Goal: Information Seeking & Learning: Learn about a topic

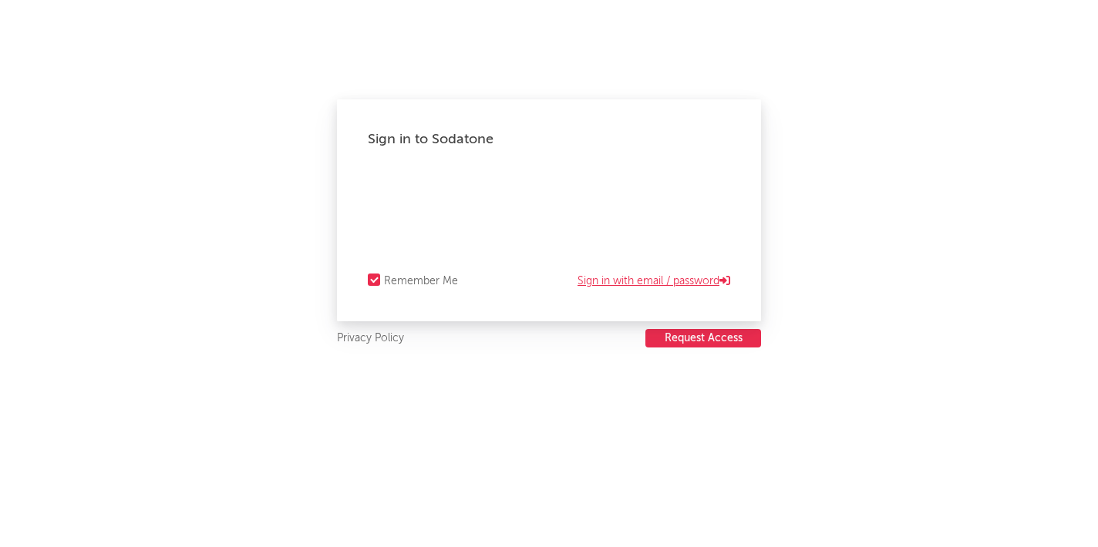
click at [608, 274] on link "Sign in with email / password" at bounding box center [653, 281] width 153 height 19
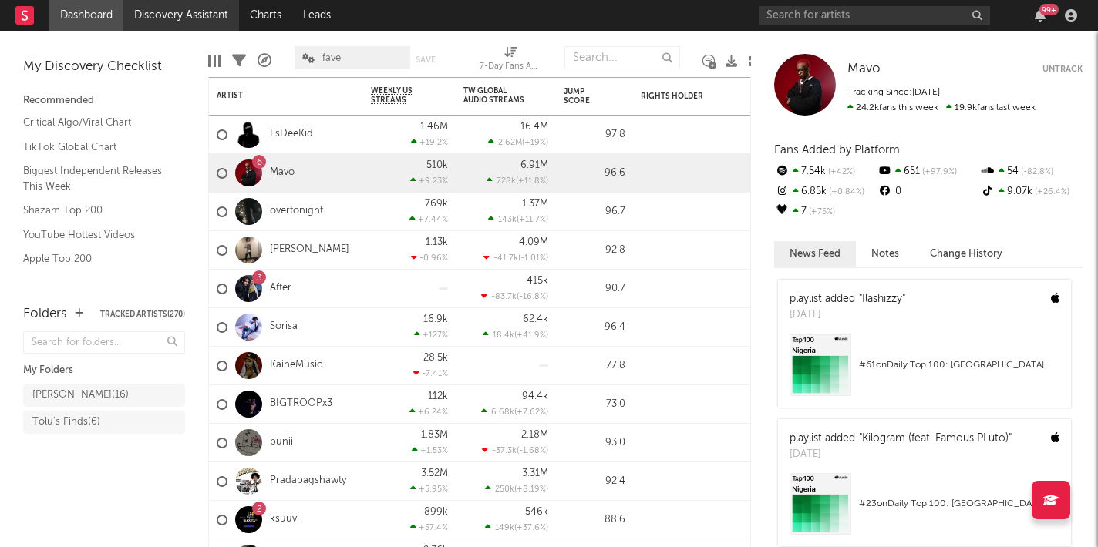
click at [204, 15] on link "Discovery Assistant" at bounding box center [181, 15] width 116 height 31
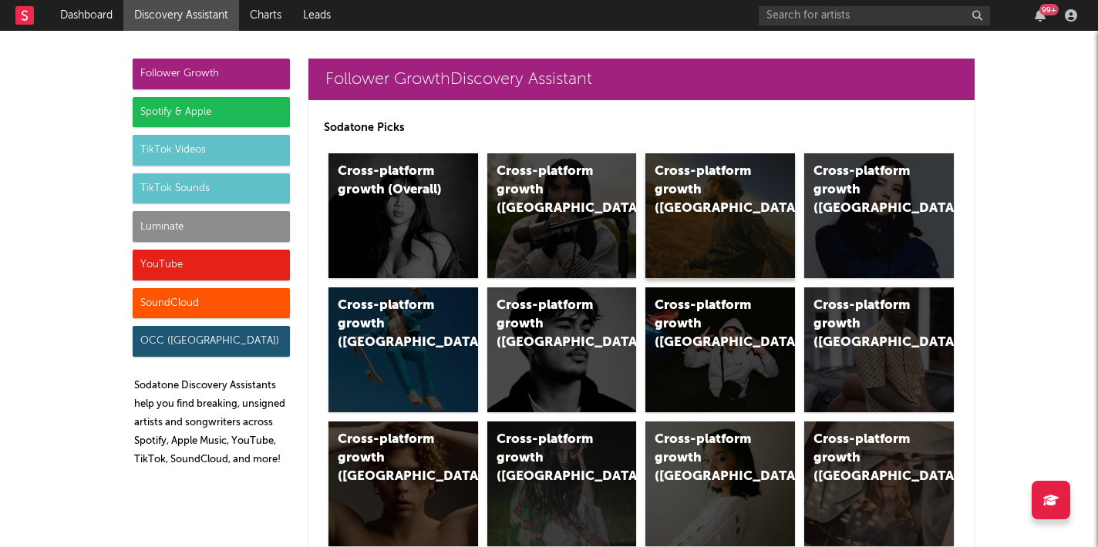
click at [746, 226] on div "Cross-platform growth (US)" at bounding box center [720, 215] width 150 height 125
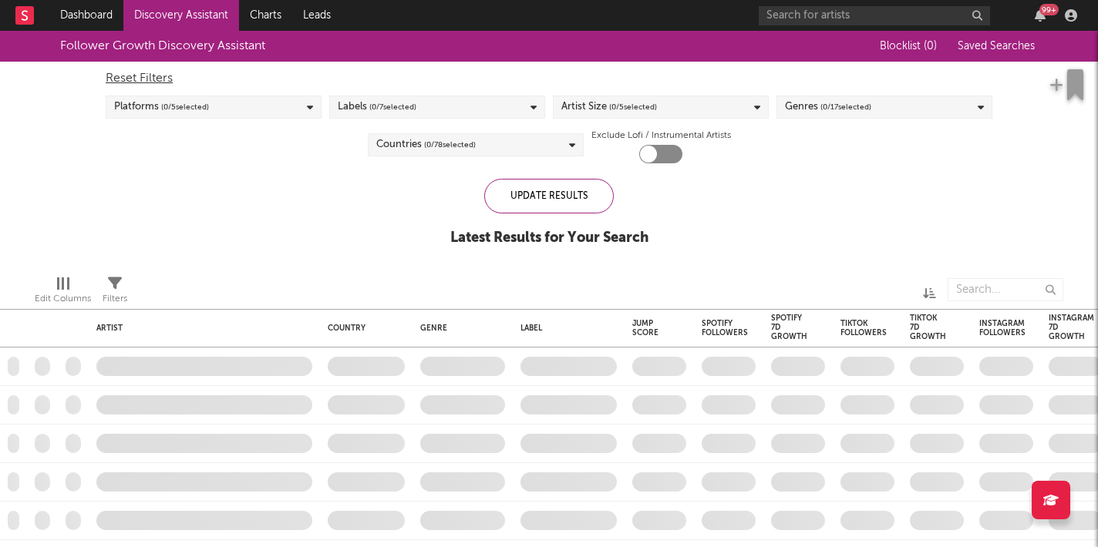
checkbox input "true"
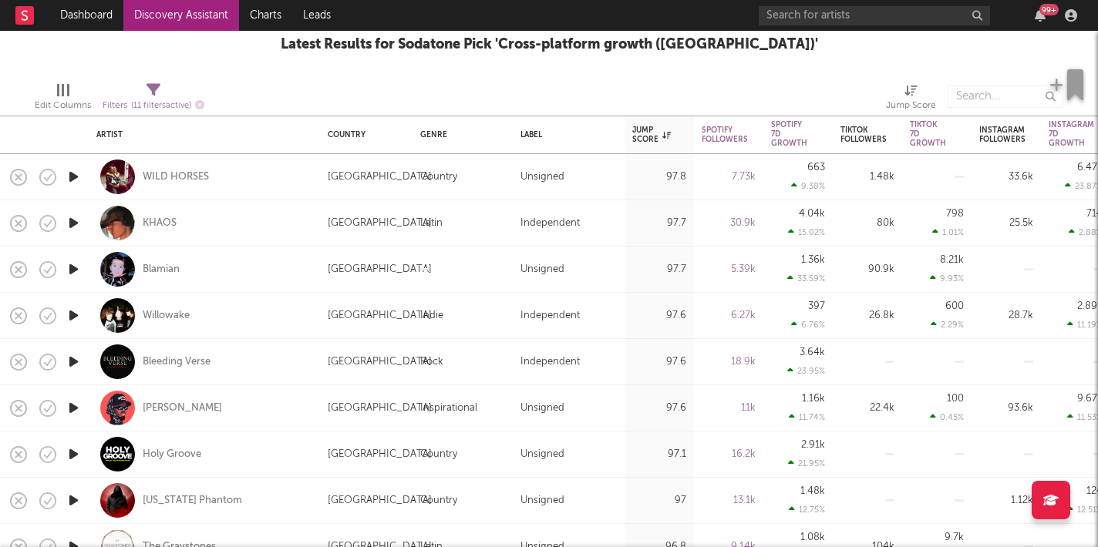
click at [78, 268] on icon "button" at bounding box center [74, 269] width 16 height 19
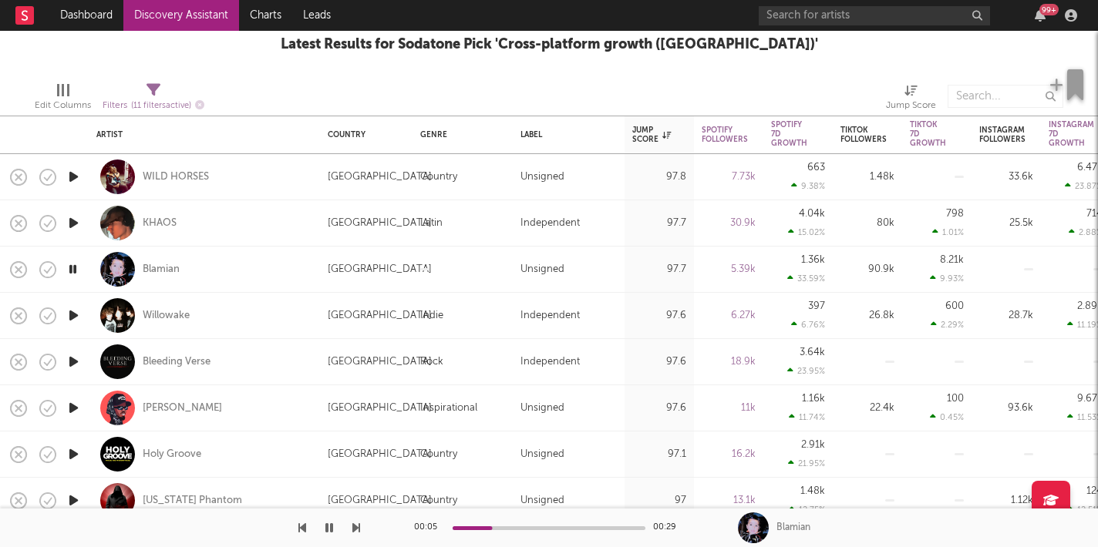
click at [73, 273] on icon "button" at bounding box center [73, 269] width 15 height 19
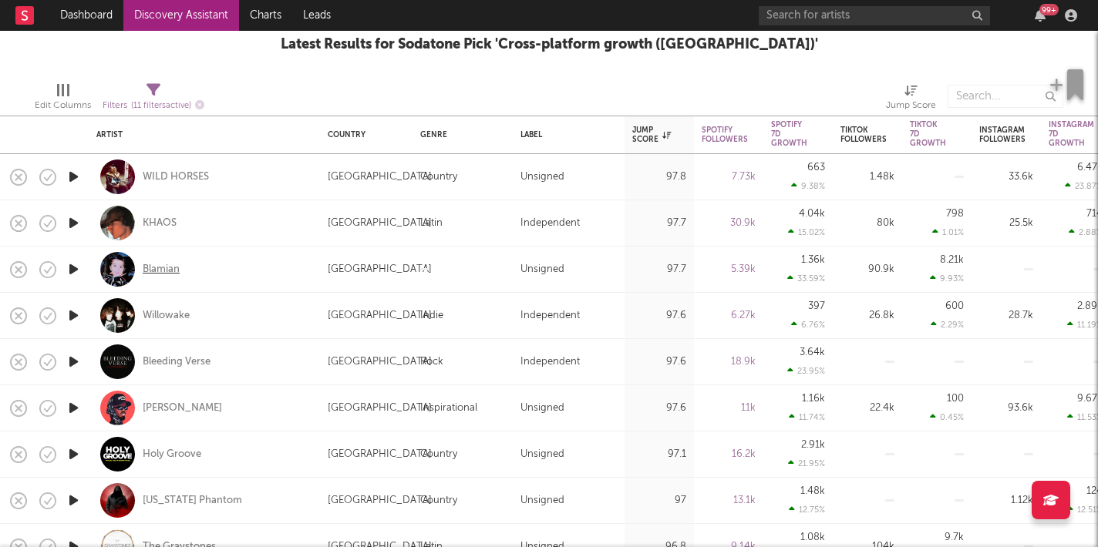
click at [157, 274] on div "Blamian" at bounding box center [161, 270] width 37 height 14
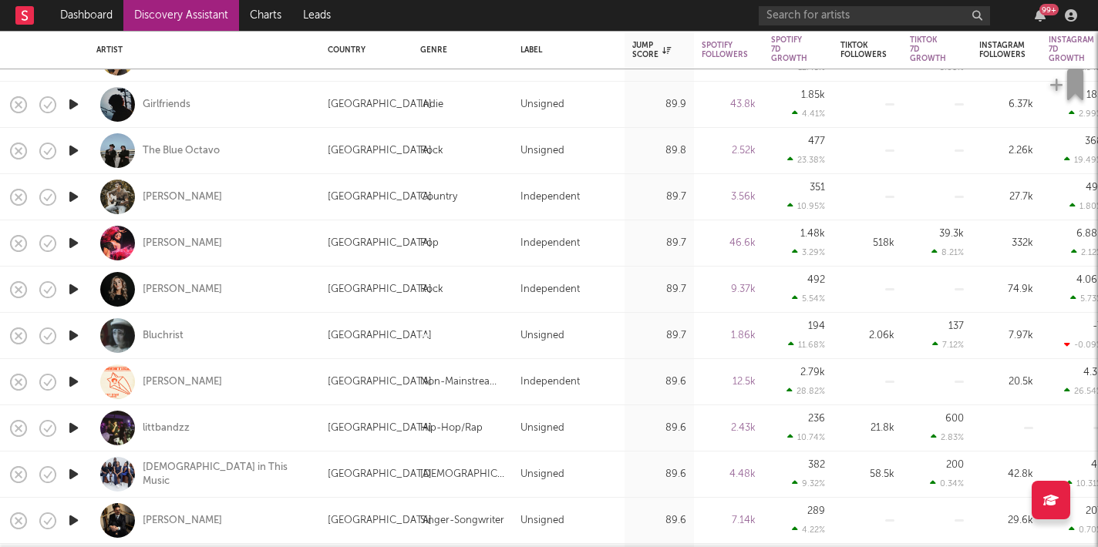
click at [72, 241] on icon "button" at bounding box center [74, 243] width 16 height 19
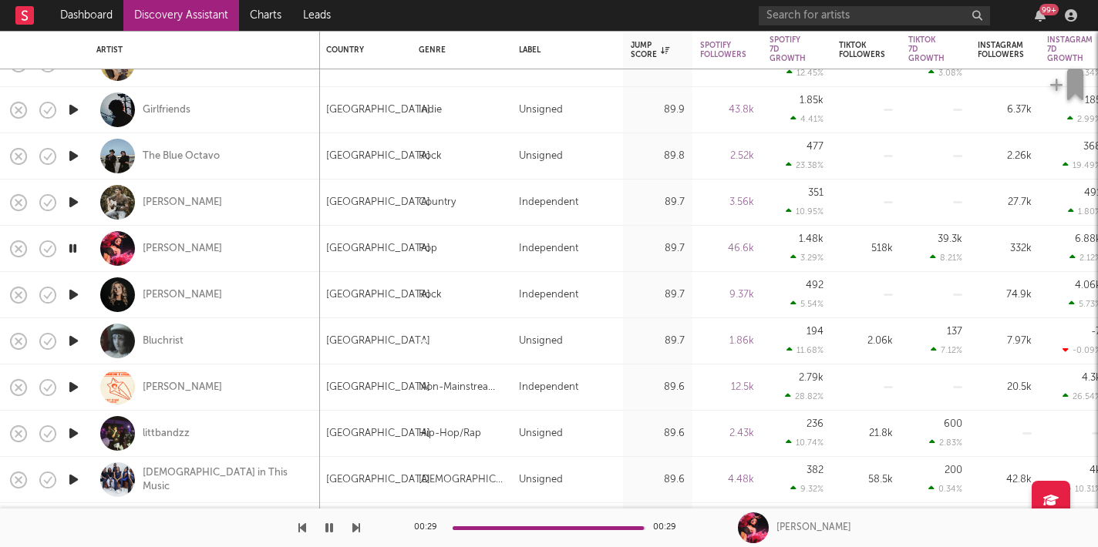
click at [327, 524] on icon "button" at bounding box center [329, 528] width 8 height 12
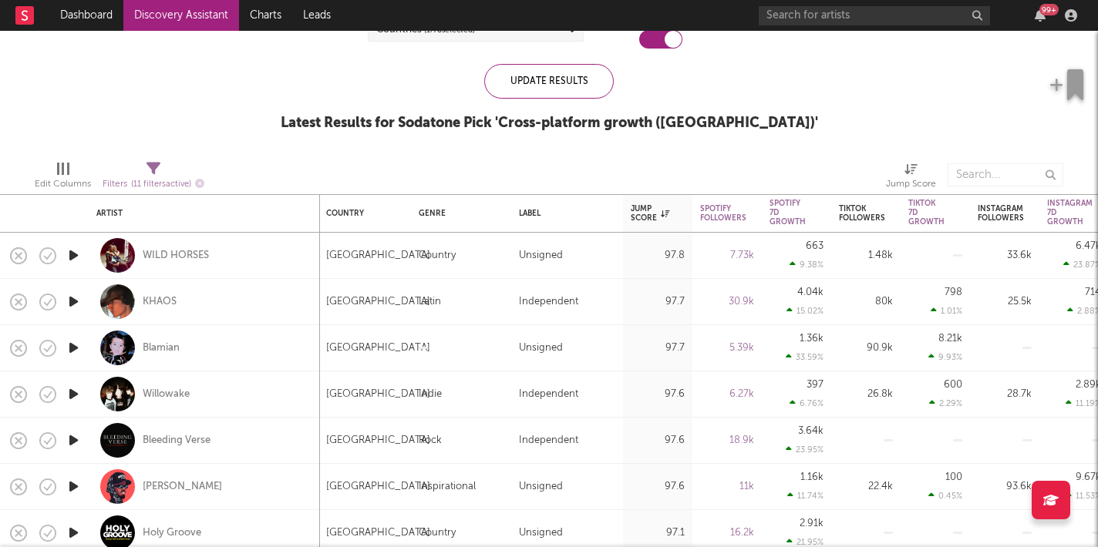
click at [71, 395] on icon "button" at bounding box center [74, 394] width 16 height 19
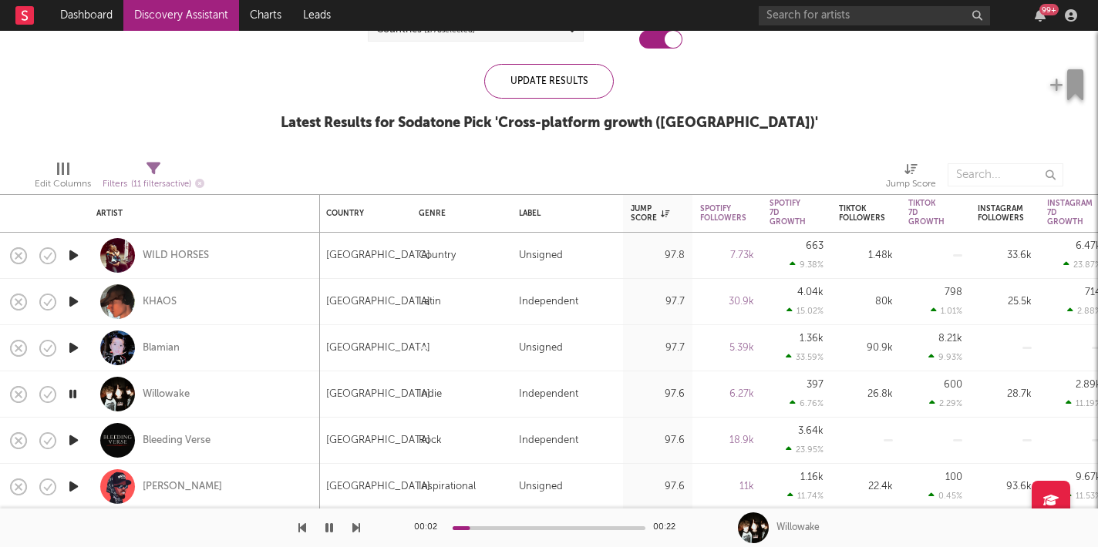
click at [355, 530] on icon "button" at bounding box center [356, 528] width 8 height 12
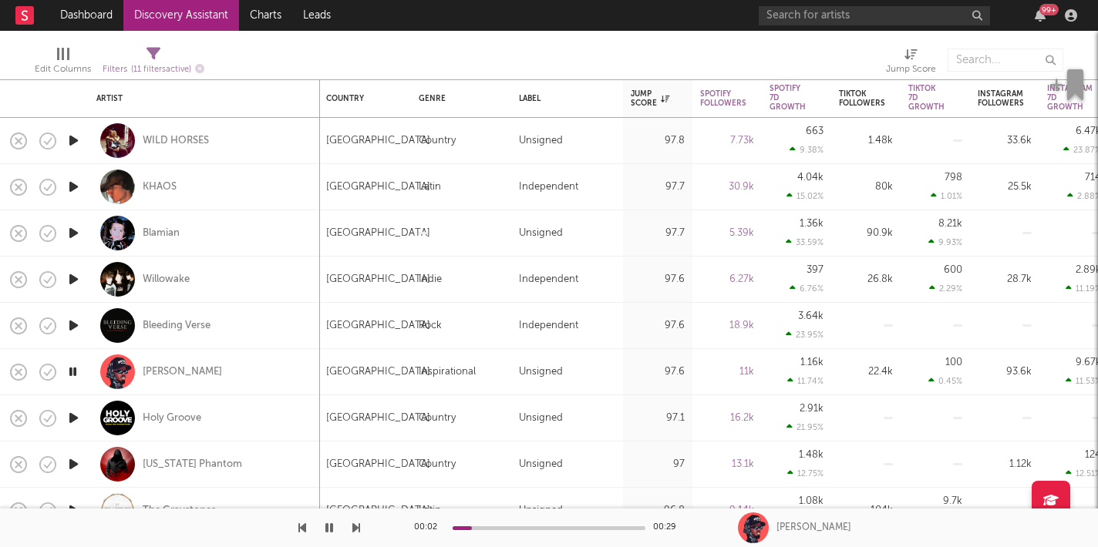
click at [325, 526] on icon "button" at bounding box center [329, 528] width 8 height 12
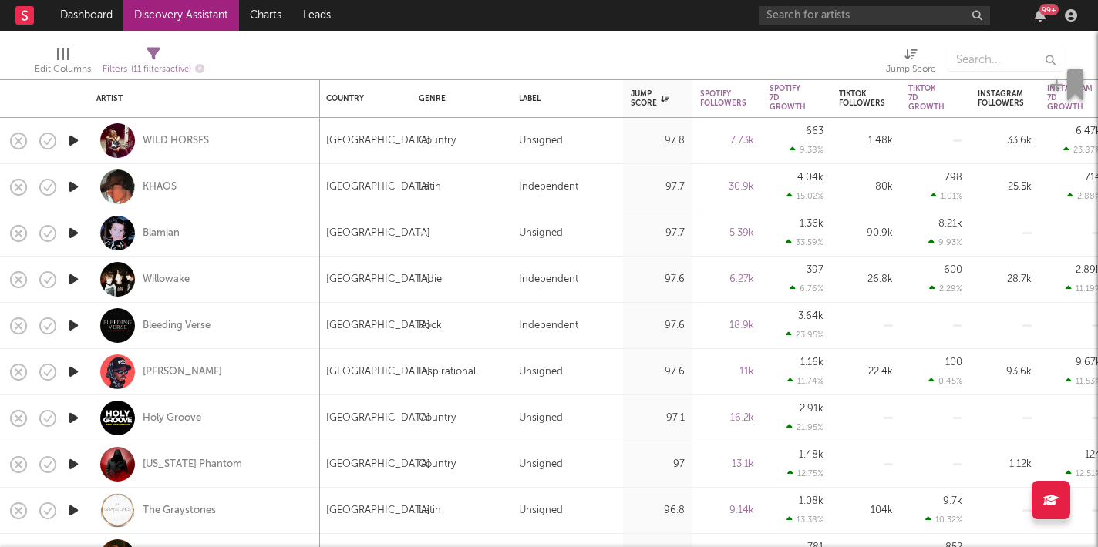
click at [76, 467] on icon "button" at bounding box center [74, 464] width 16 height 19
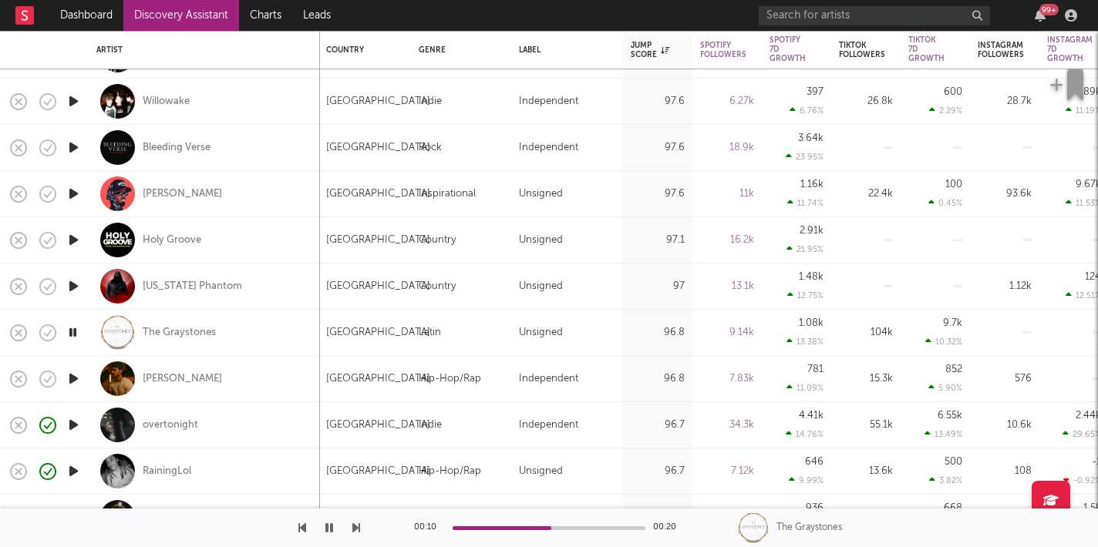
click at [347, 530] on div at bounding box center [180, 528] width 360 height 39
click at [358, 525] on icon "button" at bounding box center [356, 528] width 8 height 12
click at [357, 523] on icon "button" at bounding box center [356, 528] width 8 height 12
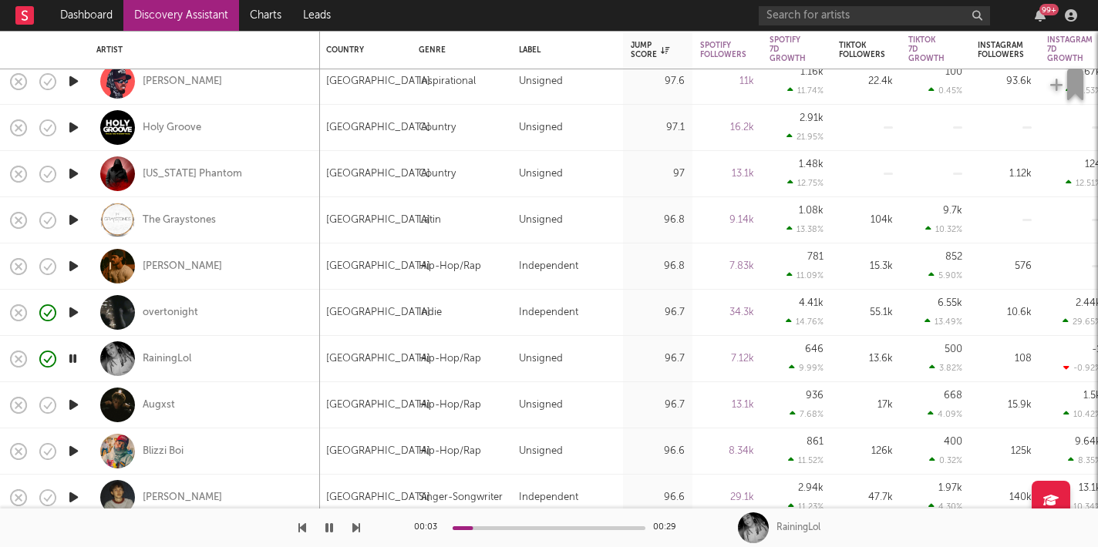
click at [349, 525] on div at bounding box center [180, 528] width 360 height 39
click at [352, 527] on icon "button" at bounding box center [356, 528] width 8 height 12
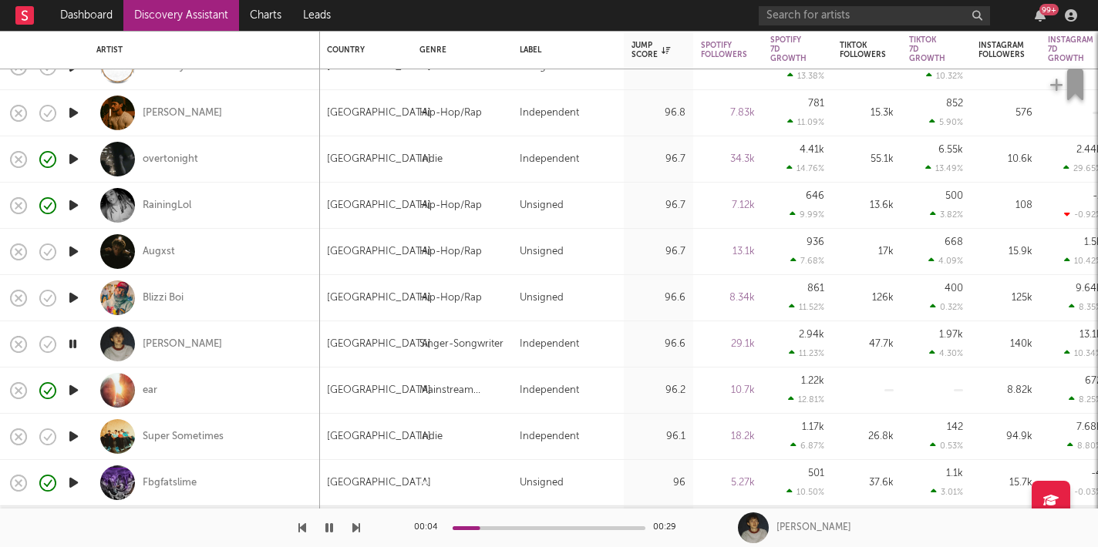
click at [354, 523] on icon "button" at bounding box center [356, 528] width 8 height 12
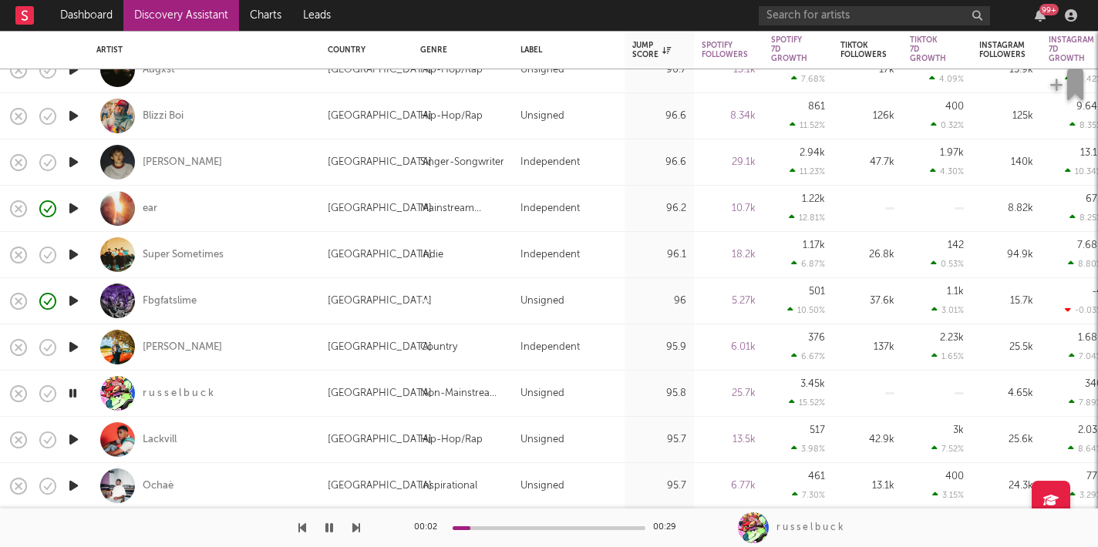
click at [360, 525] on div "00:02 00:29 r u s s e l b u c k" at bounding box center [549, 528] width 1098 height 39
click at [352, 524] on div at bounding box center [180, 528] width 360 height 39
click at [357, 531] on icon "button" at bounding box center [356, 528] width 8 height 12
click at [359, 527] on icon "button" at bounding box center [356, 528] width 8 height 12
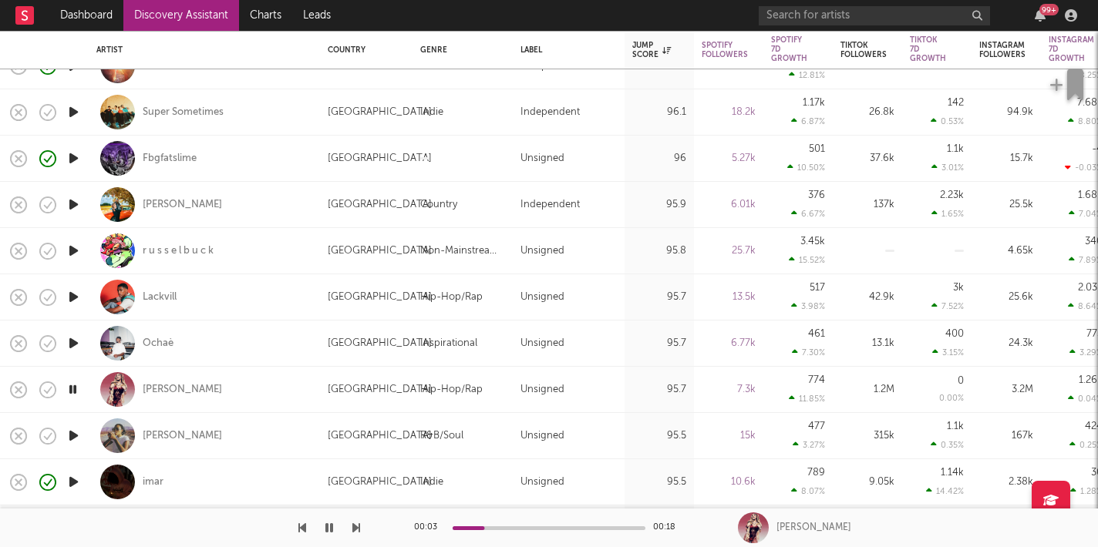
click at [335, 530] on button "button" at bounding box center [328, 528] width 15 height 39
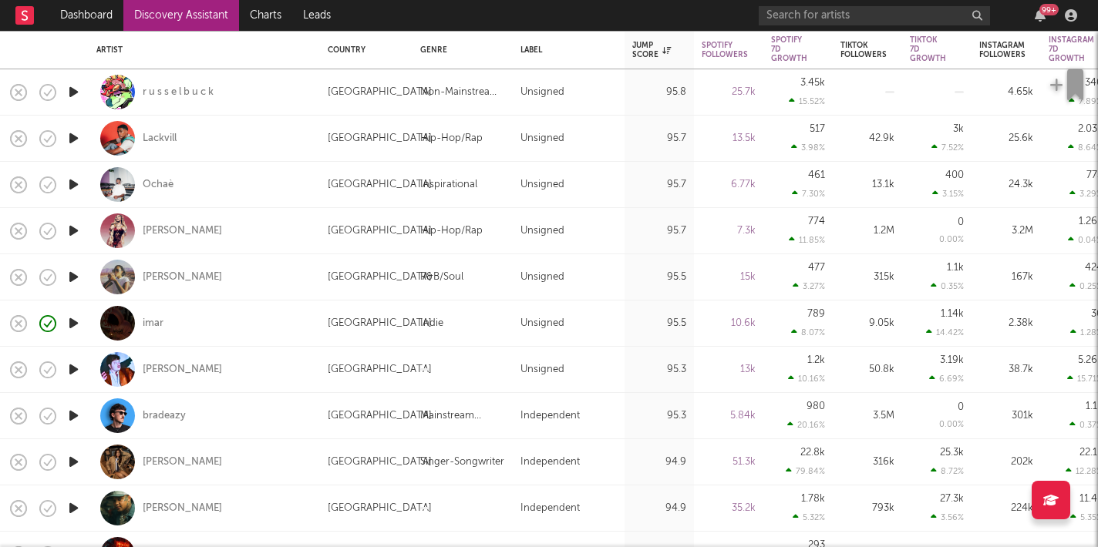
click at [70, 187] on icon "button" at bounding box center [74, 184] width 16 height 19
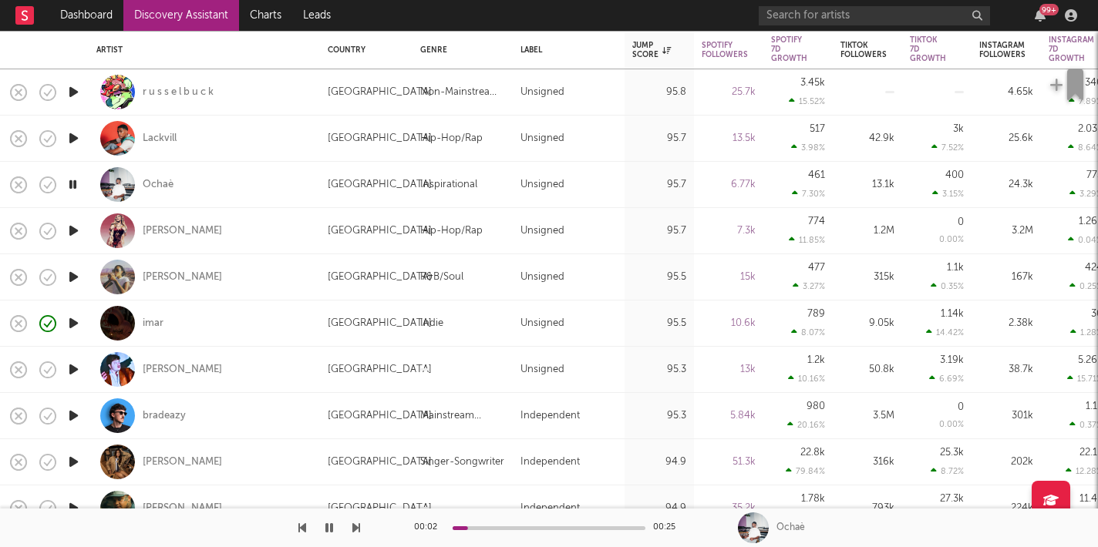
click at [505, 530] on div "00:02 00:25" at bounding box center [549, 528] width 270 height 39
click at [505, 527] on div at bounding box center [549, 529] width 193 height 4
click at [540, 527] on div at bounding box center [549, 529] width 193 height 4
click at [589, 529] on div at bounding box center [549, 529] width 193 height 4
click at [328, 529] on icon "button" at bounding box center [329, 528] width 8 height 12
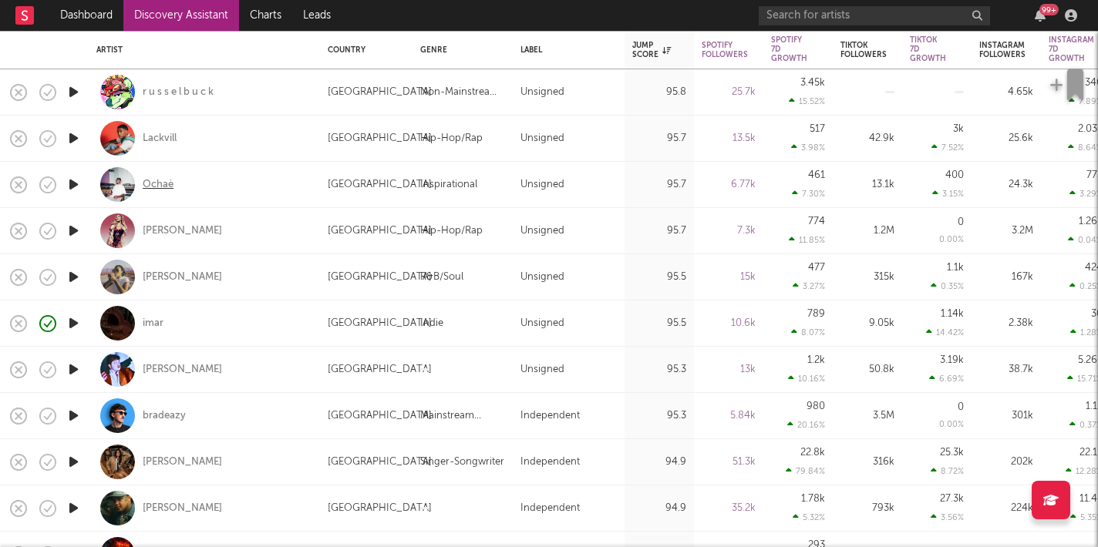
click at [160, 180] on div "Ochaè" at bounding box center [158, 185] width 31 height 14
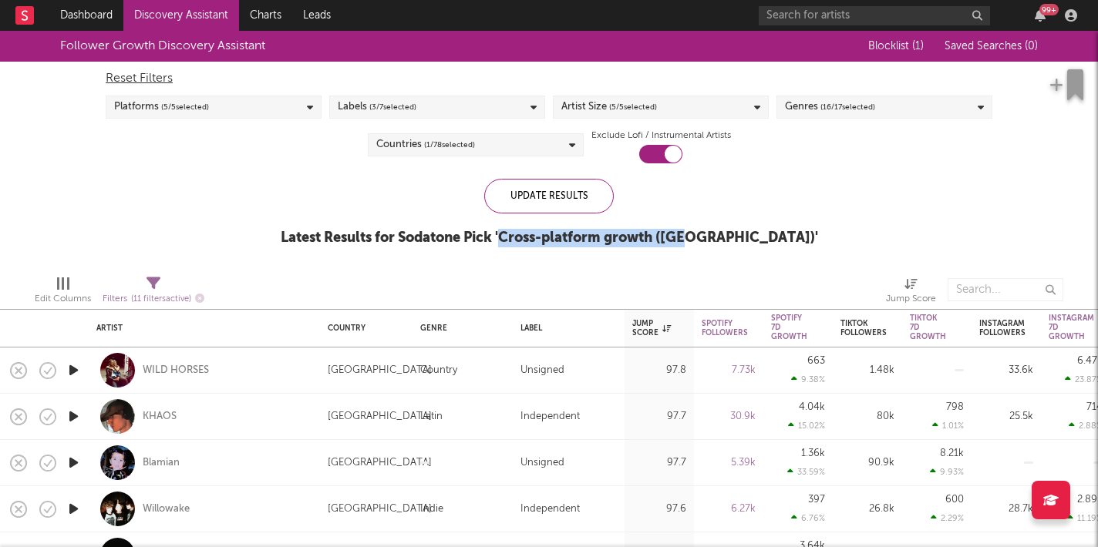
drag, startPoint x: 570, startPoint y: 237, endPoint x: 751, endPoint y: 243, distance: 181.3
click at [751, 243] on div "Latest Results for Sodatone Pick ' Cross-platform growth (US) '" at bounding box center [549, 238] width 537 height 19
copy div "Cross-platform growth (US)"
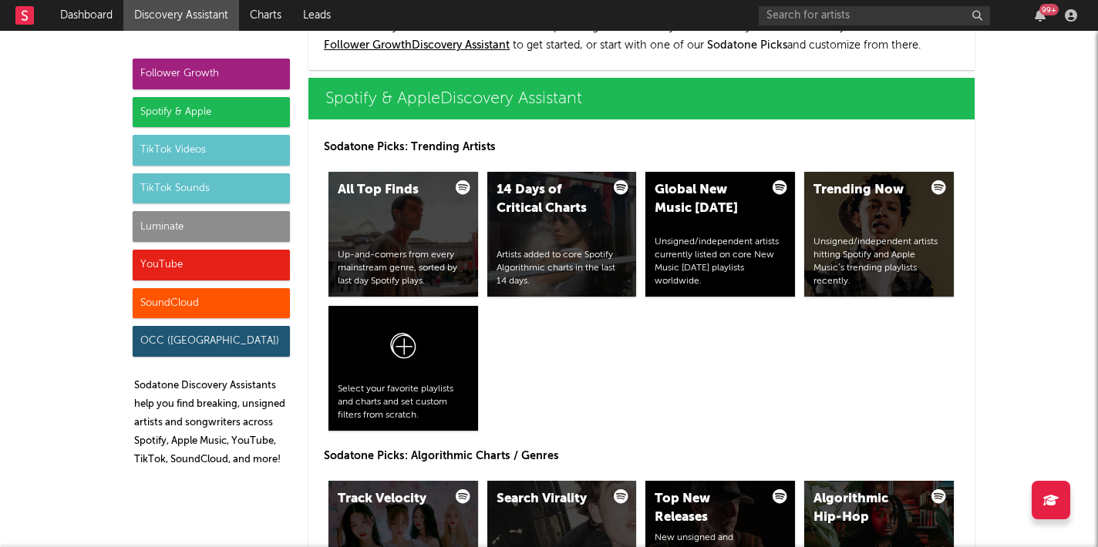
scroll to position [1606, 0]
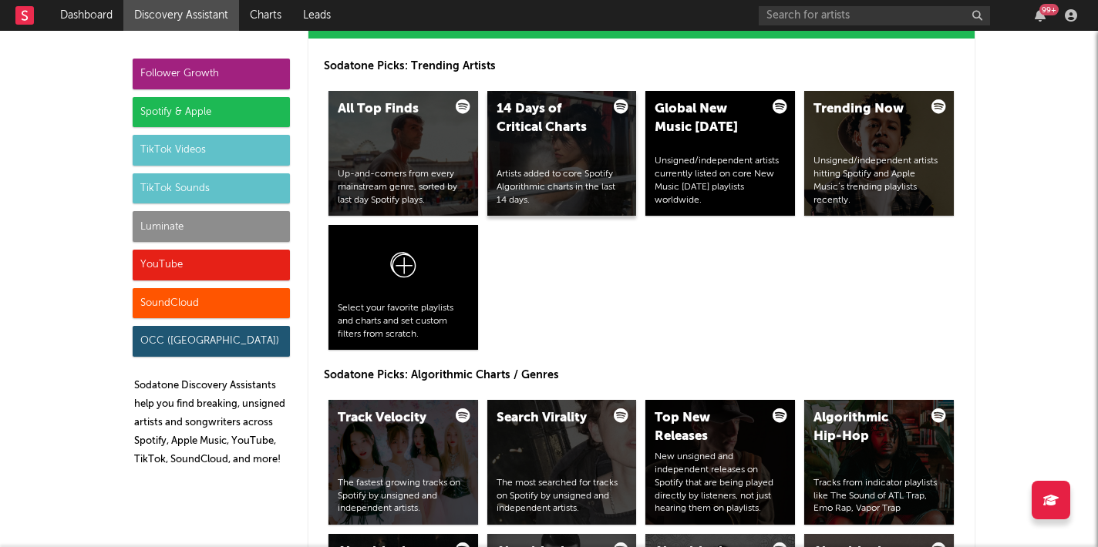
click at [547, 144] on div "14 Days of Critical Charts Artists added to core Spotify Algorithmic charts in …" at bounding box center [562, 153] width 150 height 125
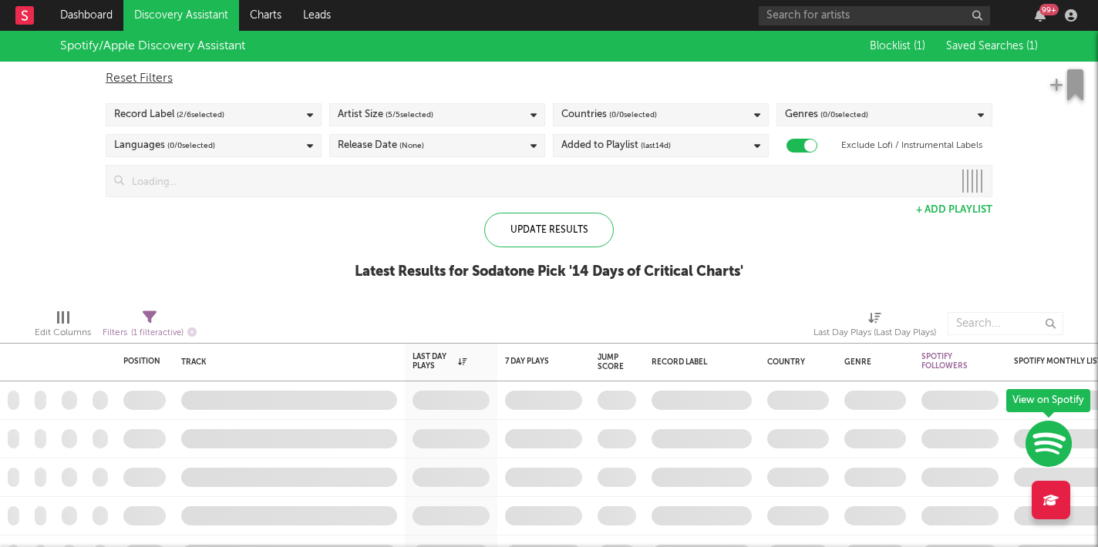
checkbox input "true"
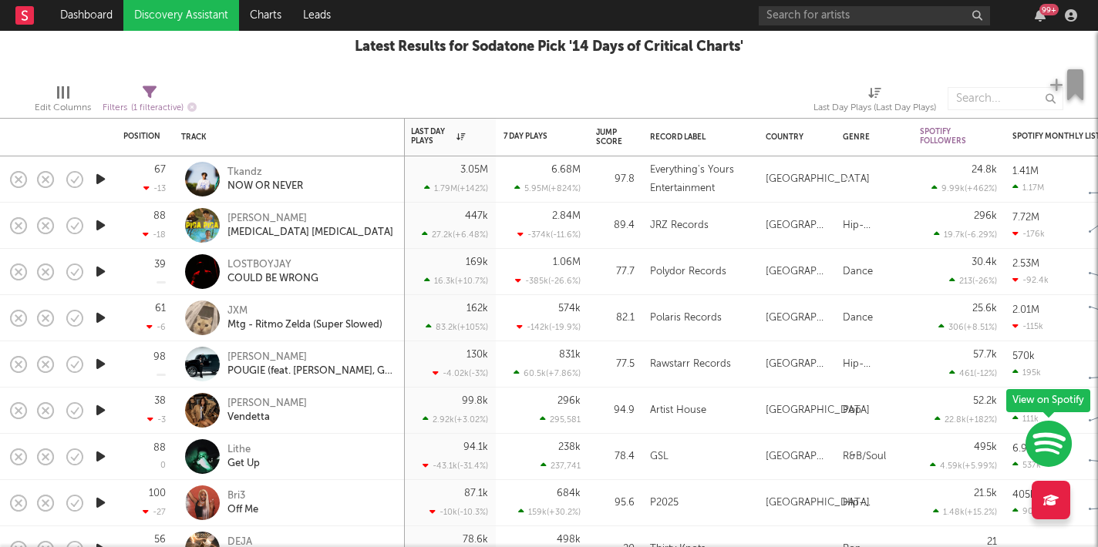
click at [103, 179] on icon "button" at bounding box center [101, 179] width 16 height 19
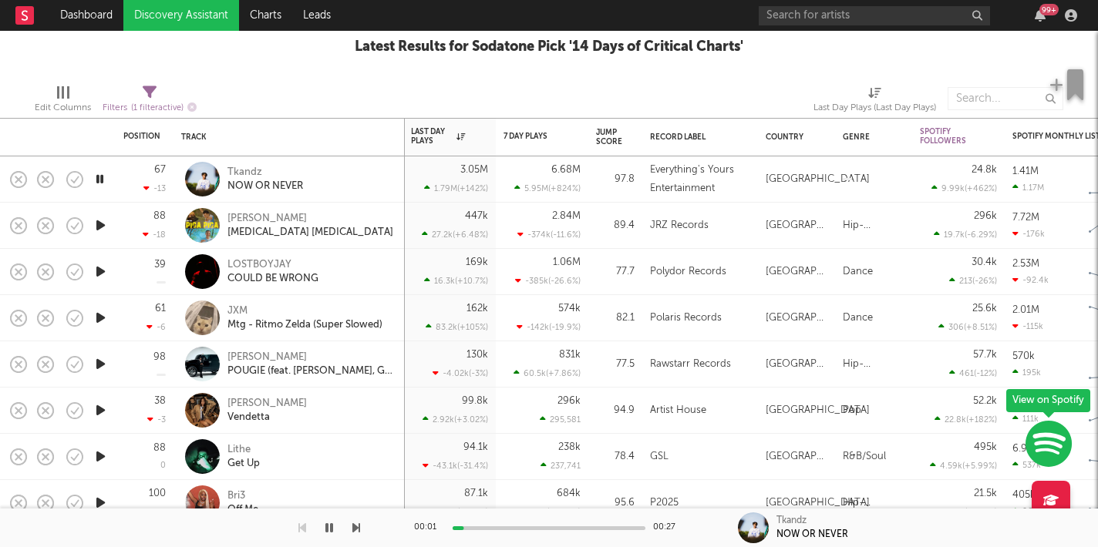
click at [354, 523] on icon "button" at bounding box center [356, 528] width 8 height 12
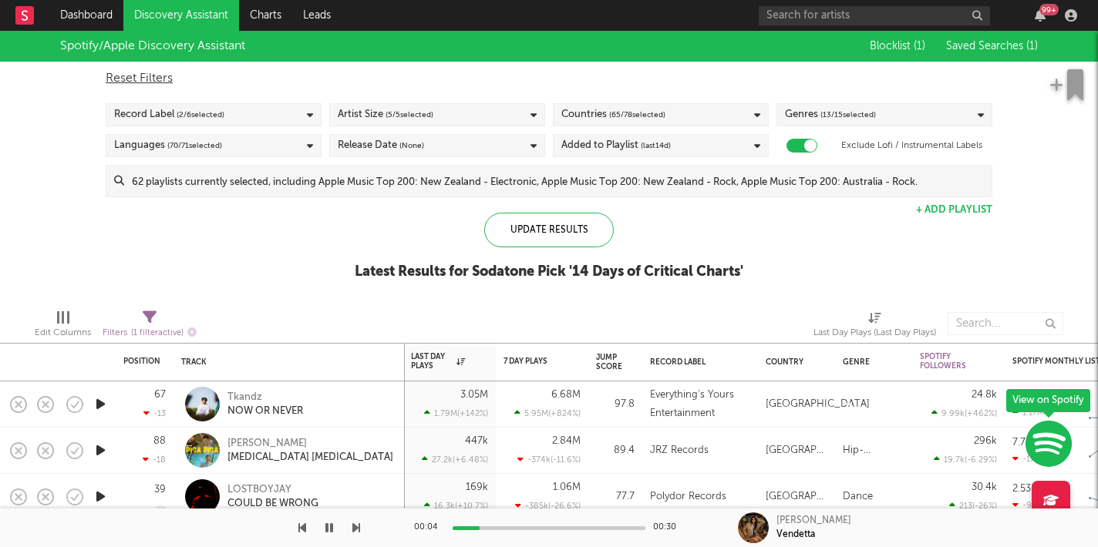
click at [328, 523] on icon "button" at bounding box center [329, 528] width 8 height 12
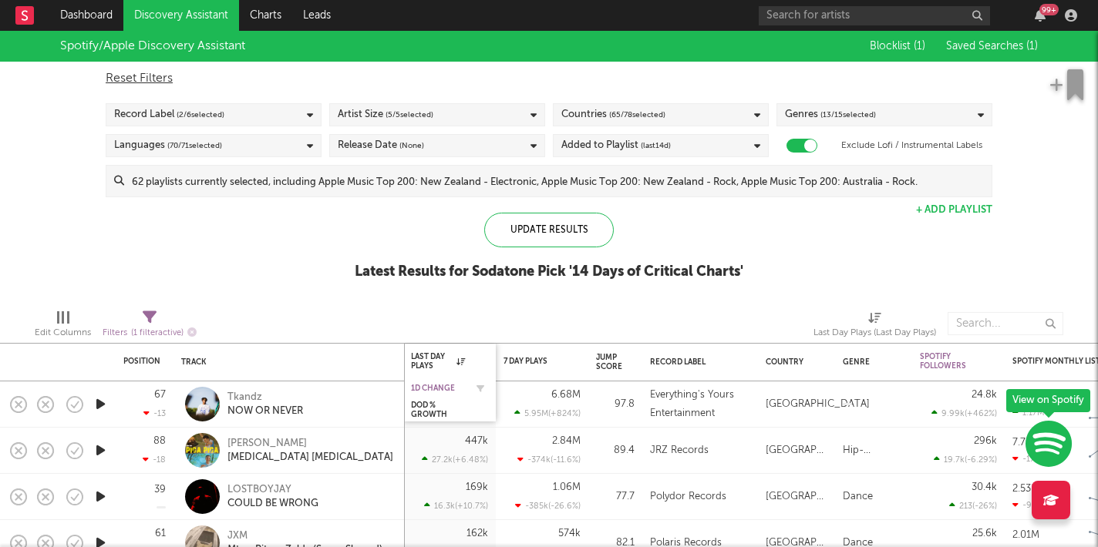
click at [457, 391] on div "1D Change" at bounding box center [438, 388] width 54 height 9
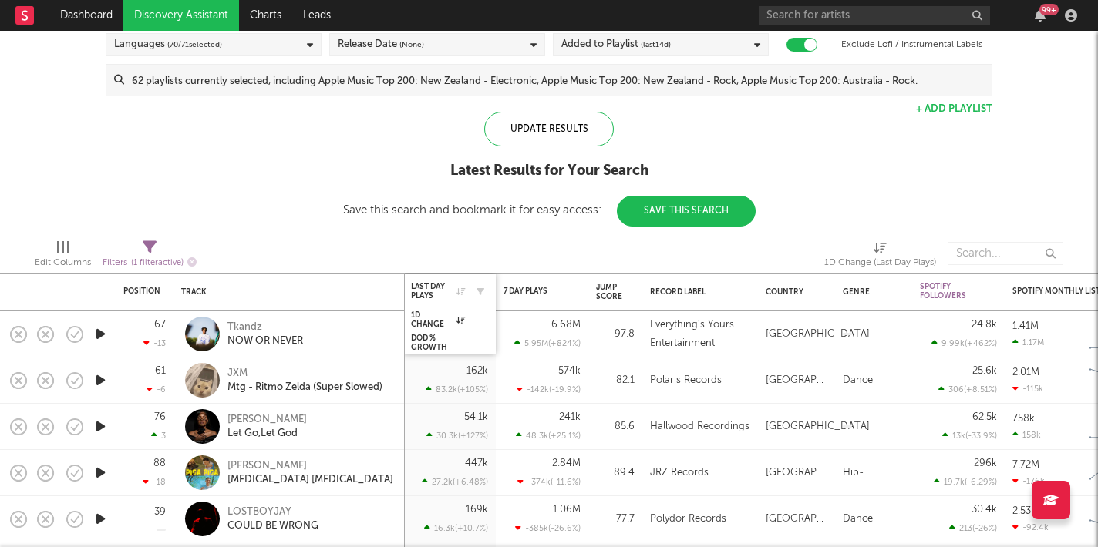
click at [467, 292] on div at bounding box center [476, 291] width 23 height 15
click at [447, 291] on div "Last Day Plays" at bounding box center [438, 291] width 54 height 19
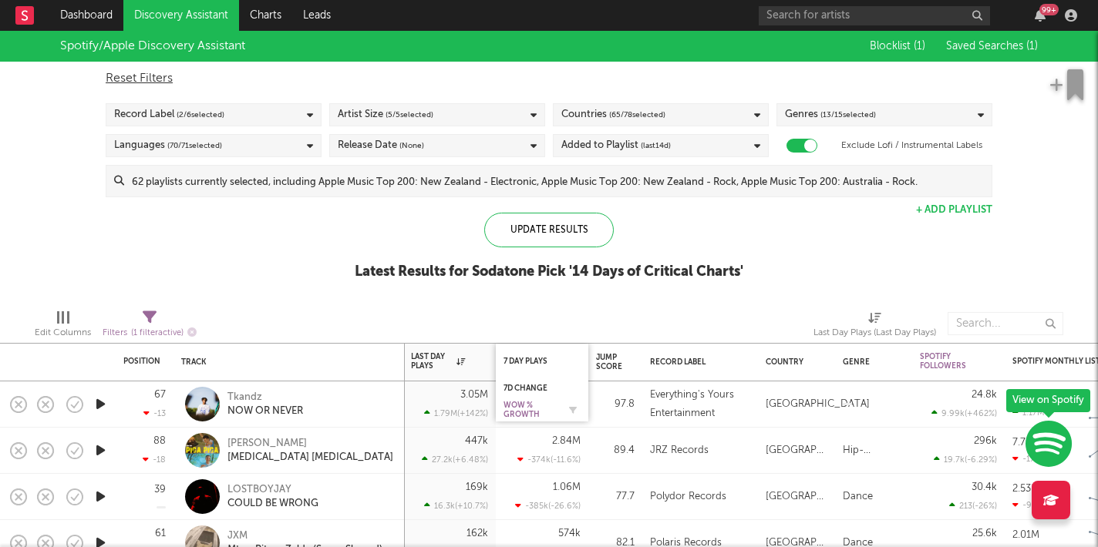
click at [532, 408] on div "WoW % Growth" at bounding box center [530, 410] width 54 height 19
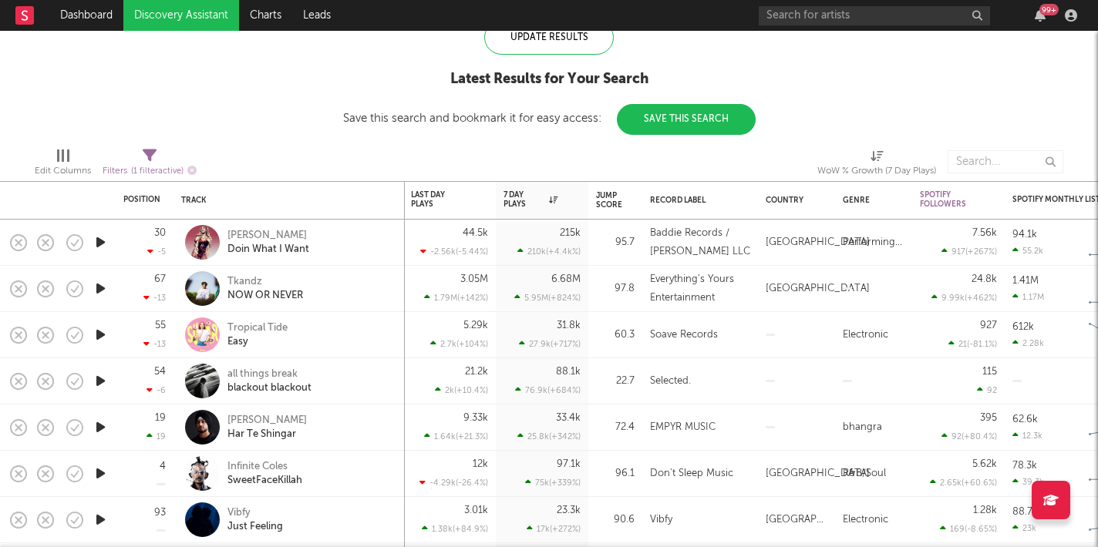
click at [99, 292] on icon "button" at bounding box center [101, 288] width 16 height 19
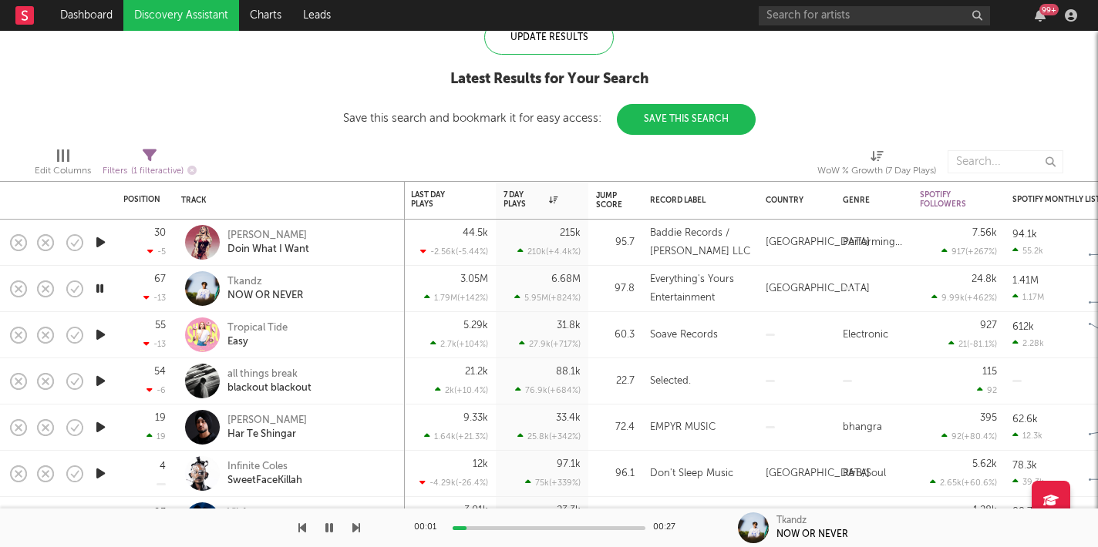
click at [358, 534] on icon "button" at bounding box center [356, 528] width 8 height 12
click at [305, 526] on icon "button" at bounding box center [302, 528] width 8 height 12
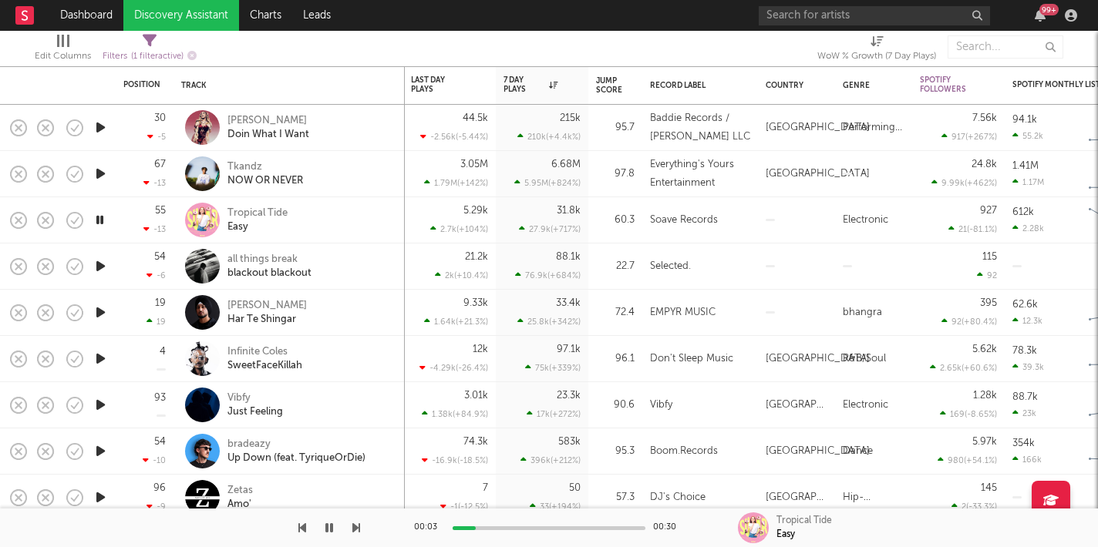
click at [358, 527] on icon "button" at bounding box center [356, 528] width 8 height 12
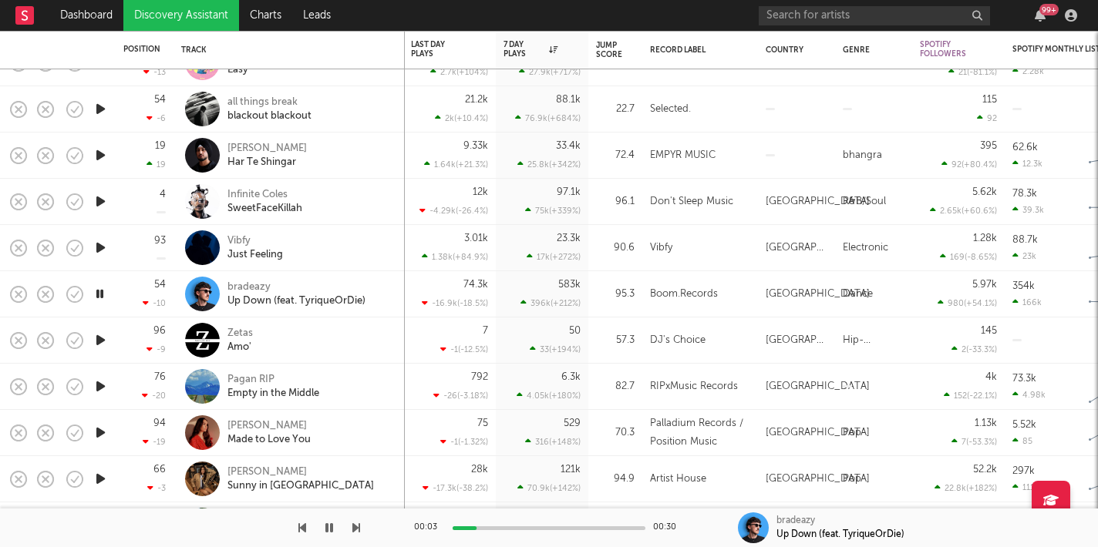
click at [357, 528] on icon "button" at bounding box center [356, 528] width 8 height 12
click at [358, 530] on icon "button" at bounding box center [356, 528] width 8 height 12
click at [355, 523] on icon "button" at bounding box center [356, 528] width 8 height 12
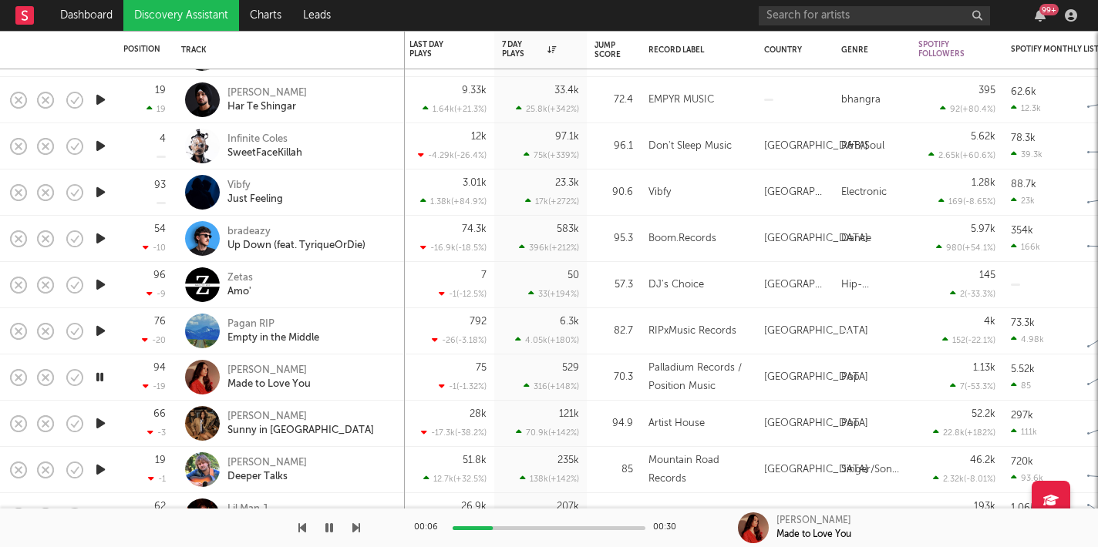
click at [358, 529] on icon "button" at bounding box center [356, 528] width 8 height 12
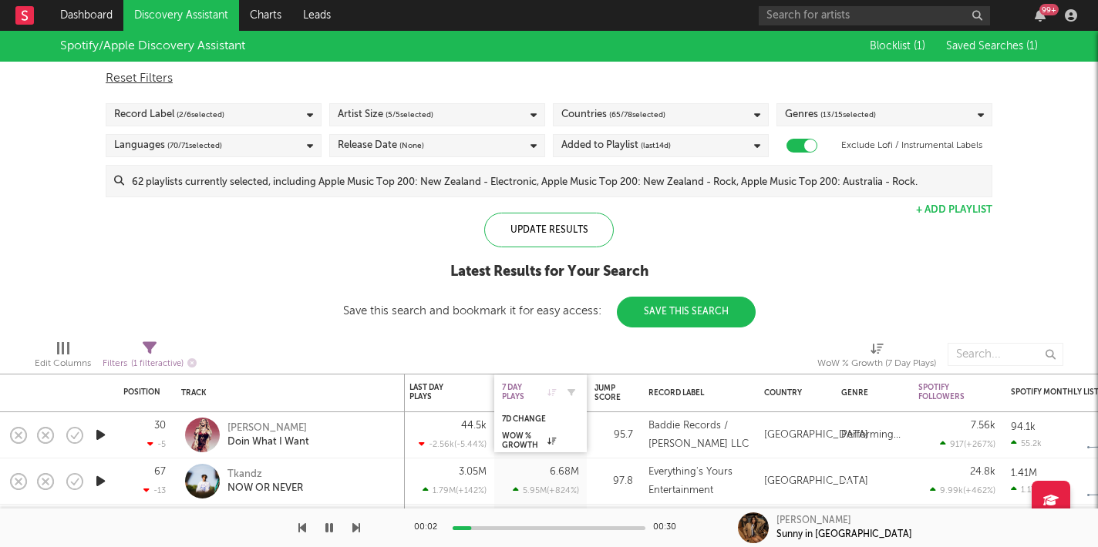
click at [553, 394] on icon at bounding box center [551, 393] width 8 height 8
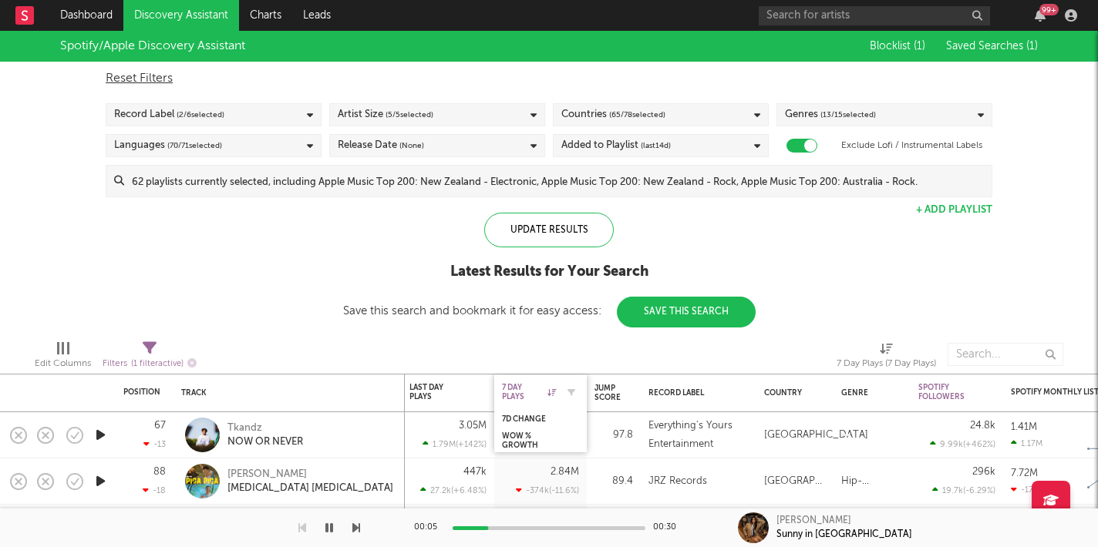
click at [550, 392] on icon at bounding box center [551, 393] width 8 height 8
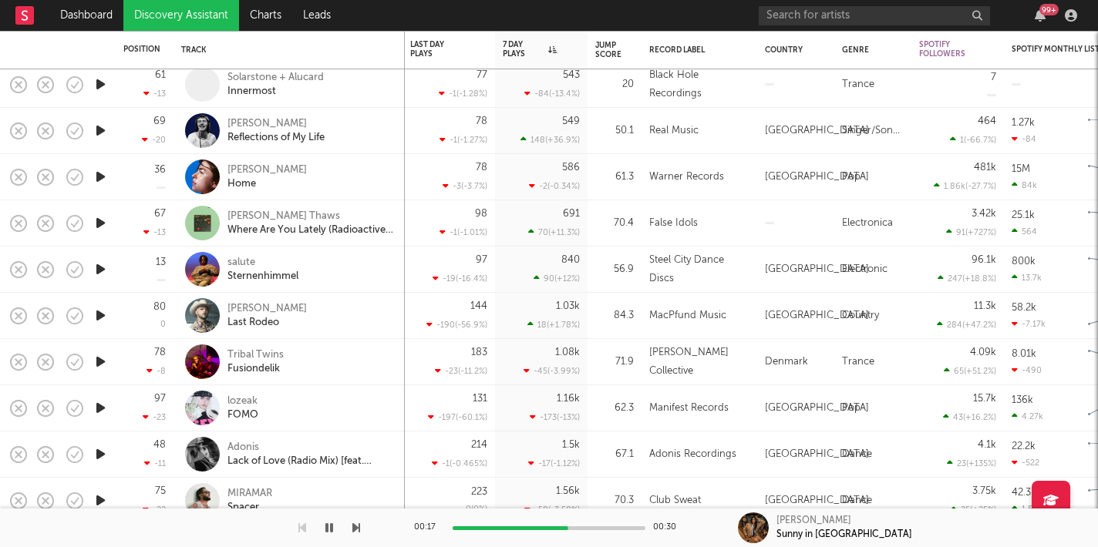
click at [102, 316] on icon "button" at bounding box center [101, 315] width 16 height 19
click at [356, 527] on icon "button" at bounding box center [356, 528] width 8 height 12
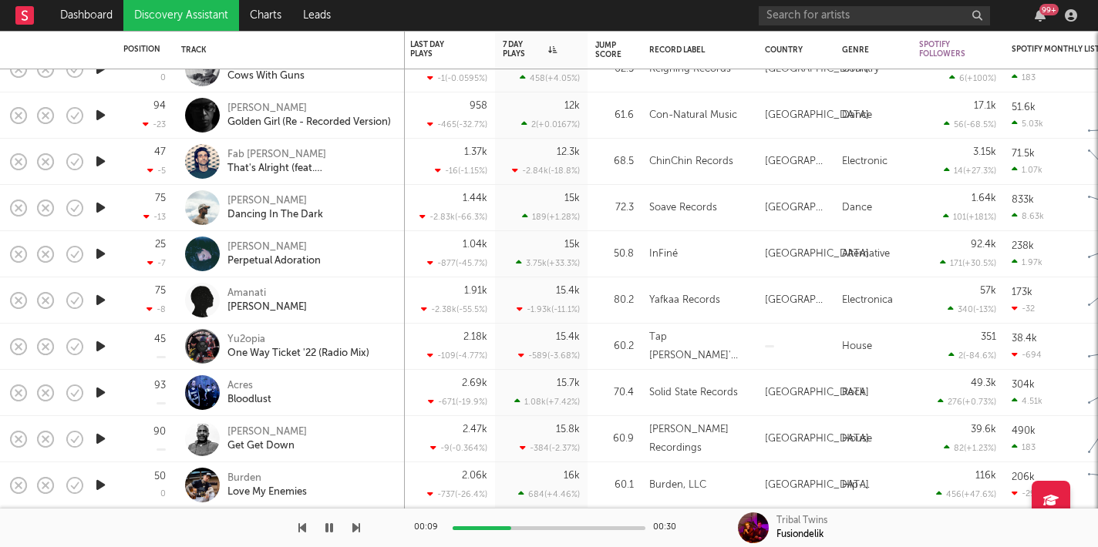
click at [101, 259] on icon "button" at bounding box center [101, 253] width 16 height 19
click at [357, 530] on icon "button" at bounding box center [356, 528] width 8 height 12
click at [358, 530] on icon "button" at bounding box center [356, 528] width 8 height 12
click at [96, 481] on icon "button" at bounding box center [101, 485] width 16 height 19
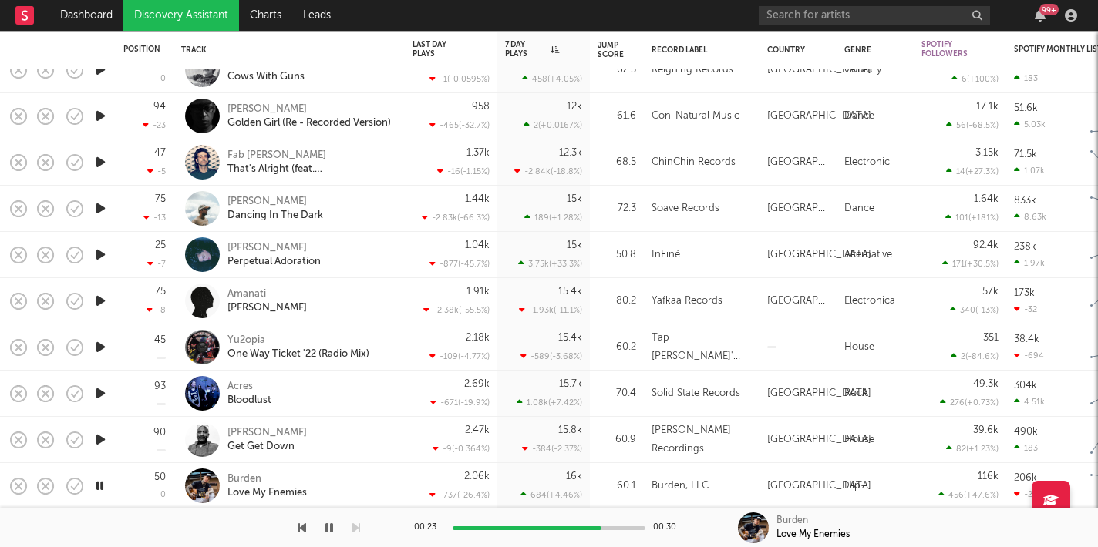
click at [99, 434] on icon "button" at bounding box center [101, 439] width 16 height 19
click at [103, 394] on icon "button" at bounding box center [101, 393] width 16 height 19
click at [308, 523] on div at bounding box center [180, 528] width 360 height 39
click at [303, 527] on icon "button" at bounding box center [302, 528] width 8 height 12
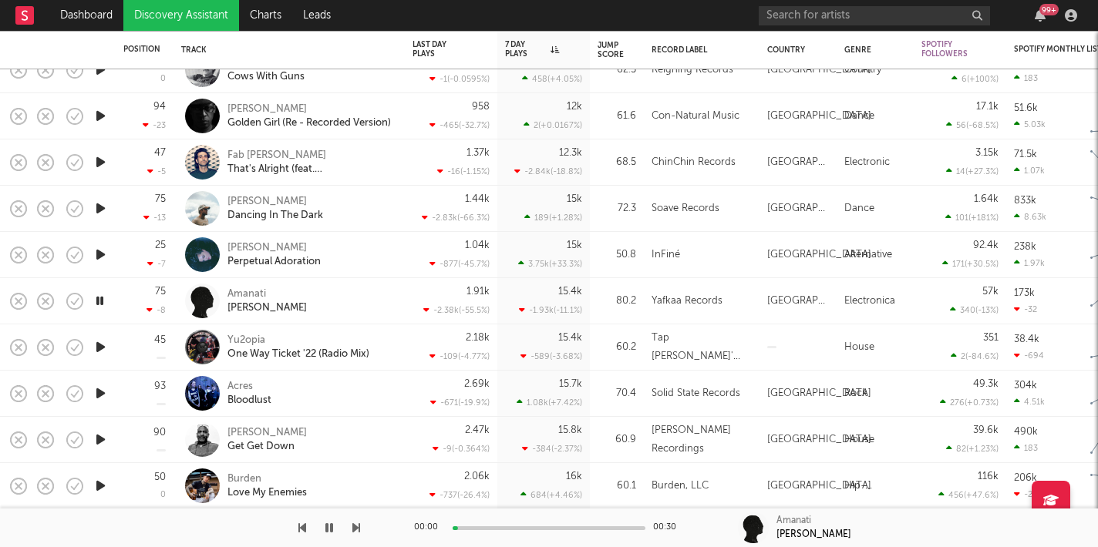
click at [303, 527] on icon "button" at bounding box center [302, 528] width 8 height 12
click at [212, 8] on link "Discovery Assistant" at bounding box center [181, 15] width 116 height 31
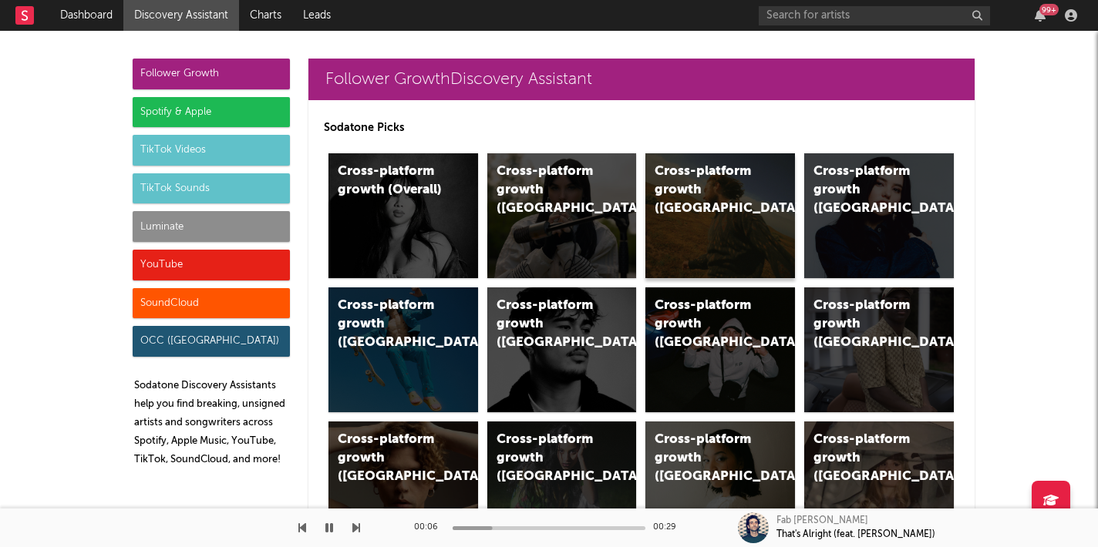
click at [724, 208] on div "Cross-platform growth (US)" at bounding box center [720, 215] width 150 height 125
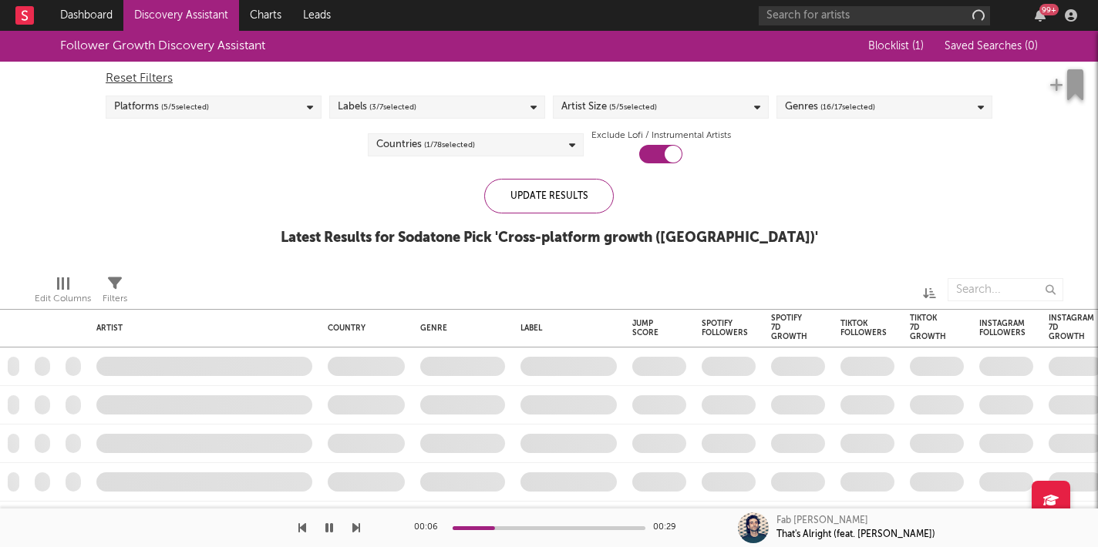
checkbox input "true"
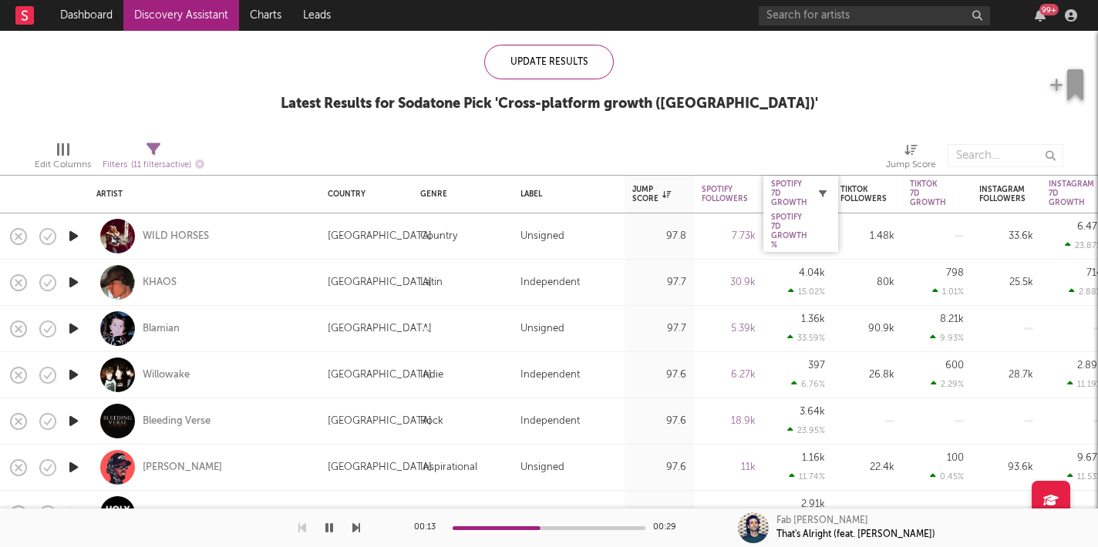
click at [823, 196] on icon "button" at bounding box center [823, 194] width 8 height 8
select select "or"
select select "between"
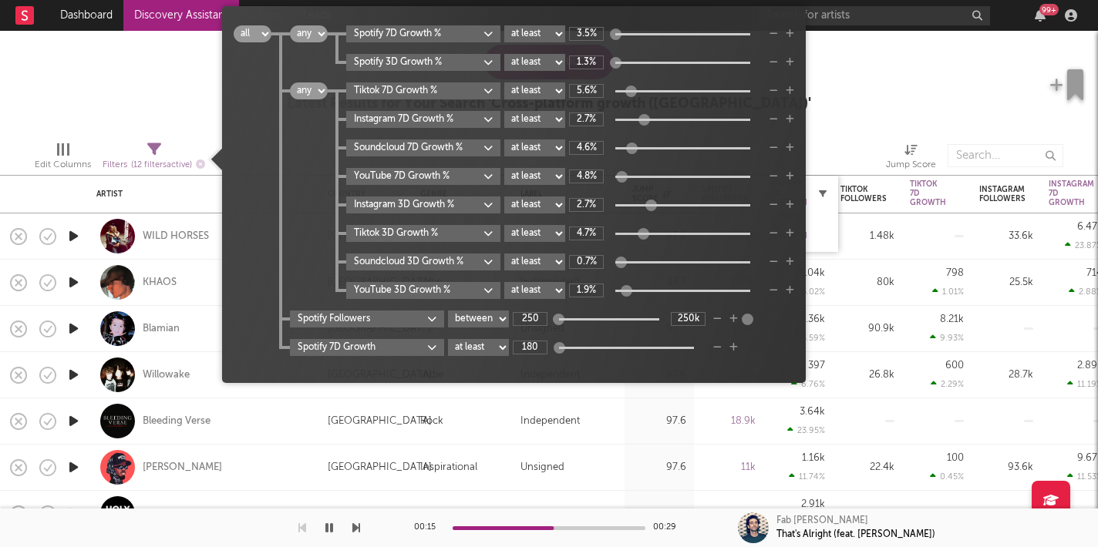
click at [823, 196] on icon "button" at bounding box center [823, 194] width 8 height 8
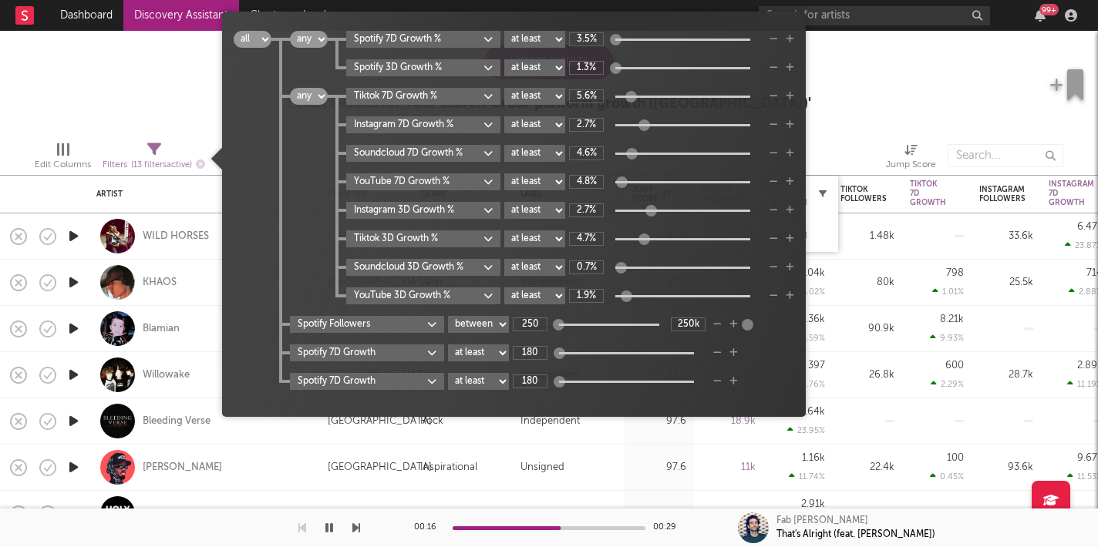
click at [823, 196] on icon "button" at bounding box center [823, 194] width 8 height 8
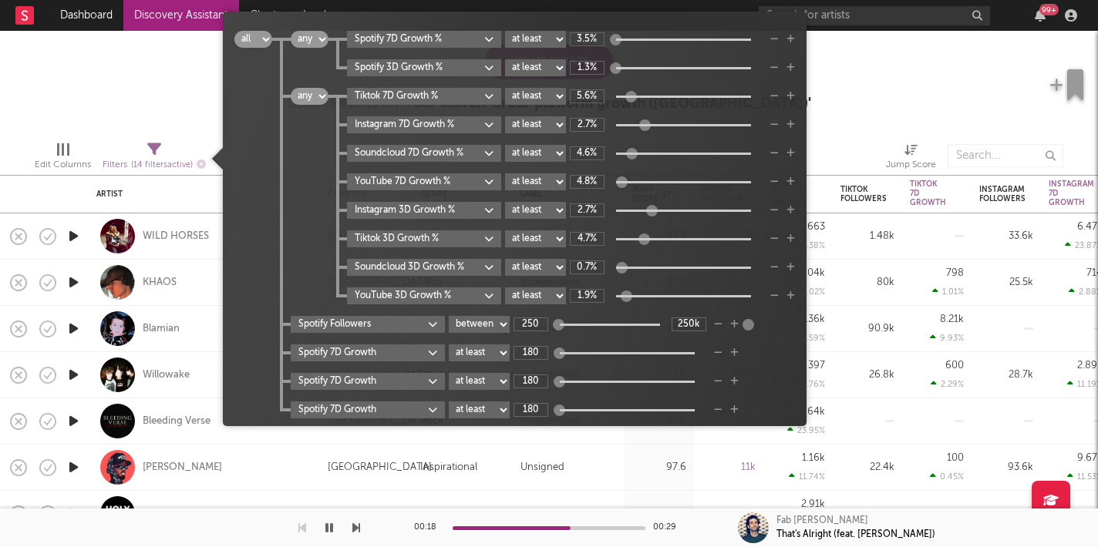
click at [852, 121] on div "Follower Growth Discovery Assistant Blocklist ( 1 ) Saved Searches ( 0 ) Reset …" at bounding box center [549, 13] width 1098 height 232
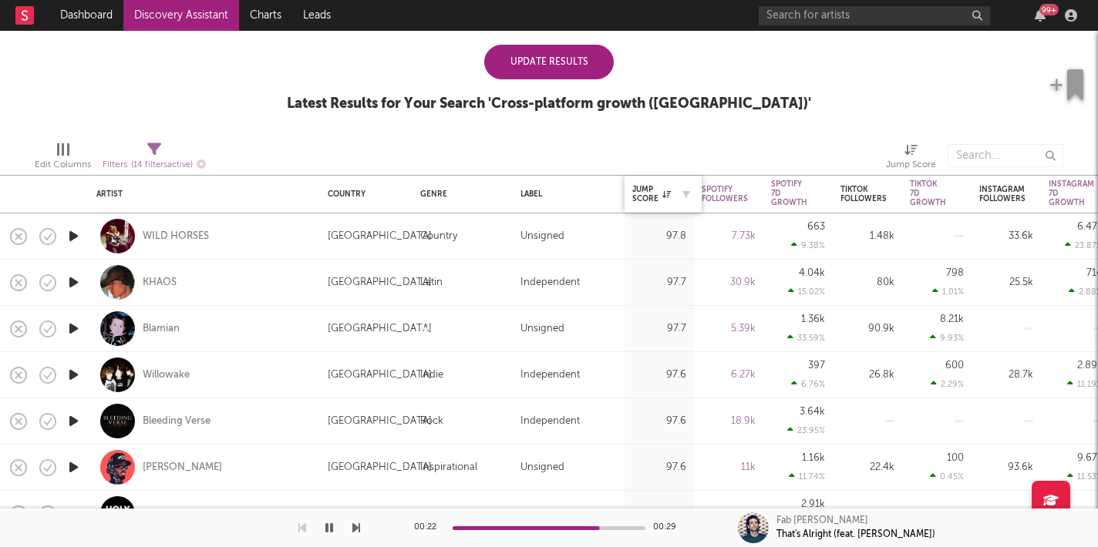
click at [676, 192] on div at bounding box center [682, 194] width 23 height 15
click at [762, 194] on icon "button" at bounding box center [763, 194] width 8 height 8
select select "or"
select select "between"
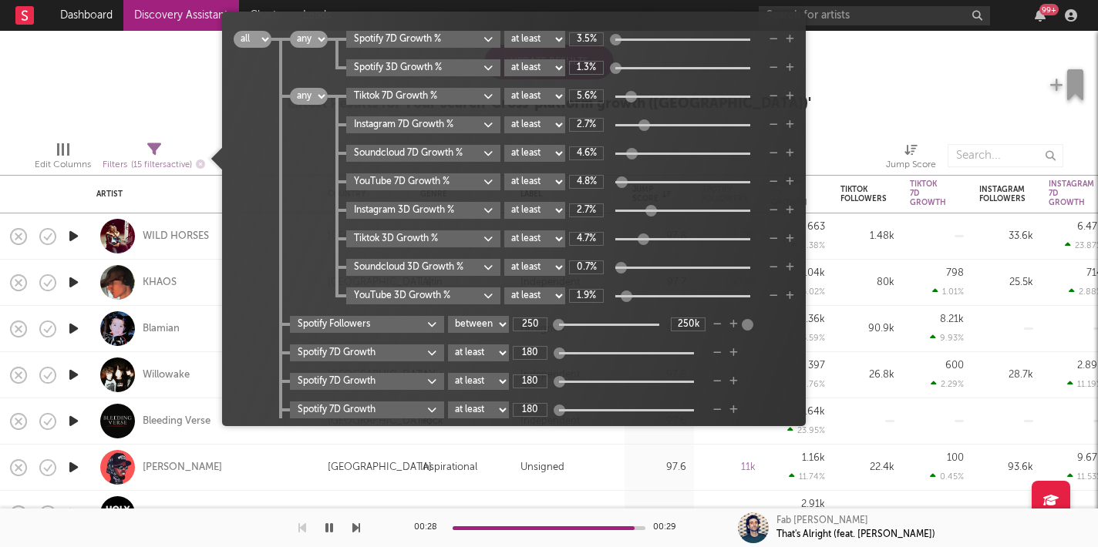
click at [858, 141] on div at bounding box center [716, 155] width 318 height 39
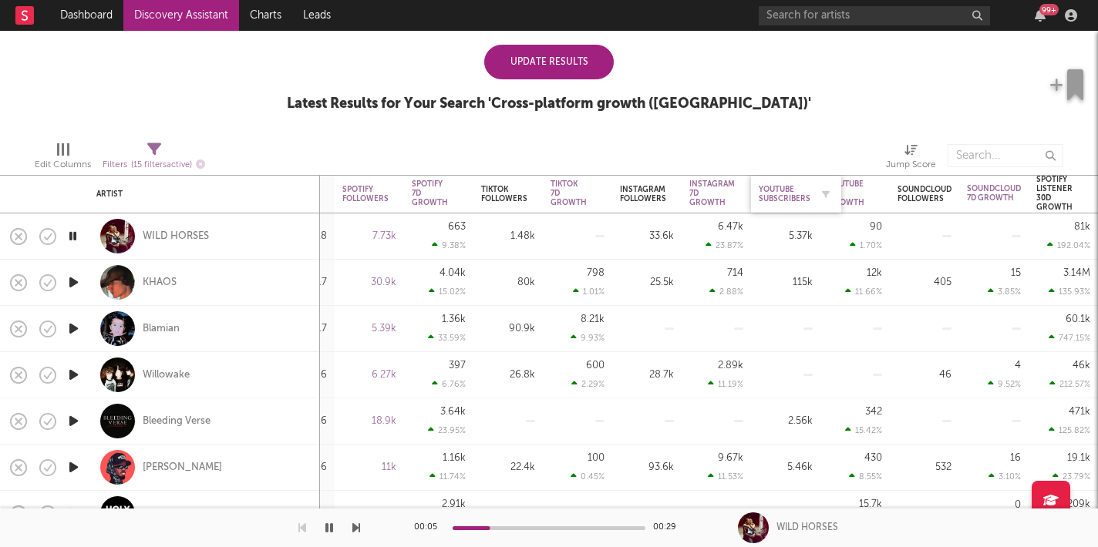
click at [776, 196] on div "YouTube Subscribers" at bounding box center [785, 194] width 52 height 19
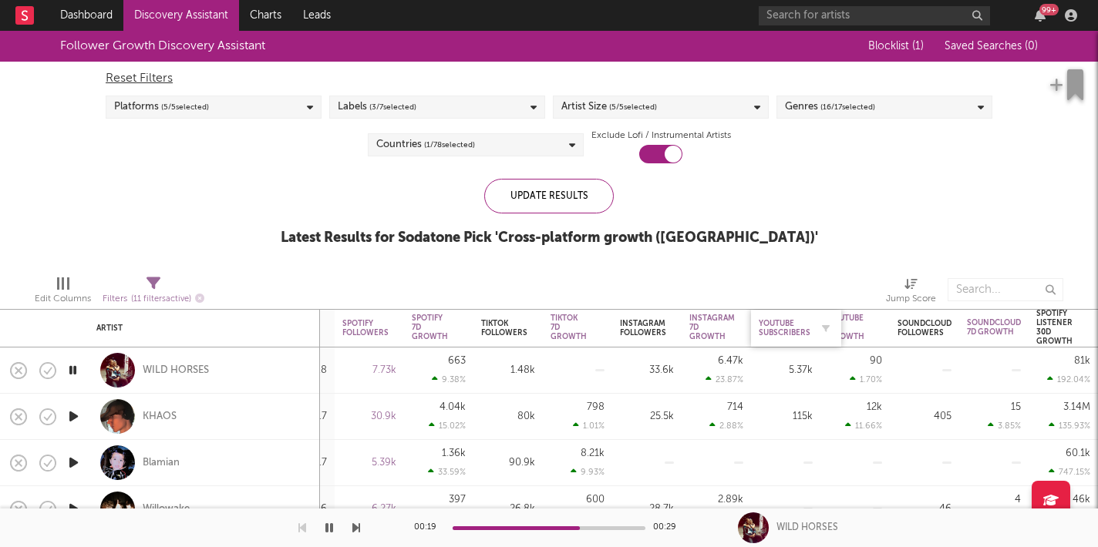
click at [803, 333] on div "YouTube Subscribers" at bounding box center [785, 328] width 52 height 19
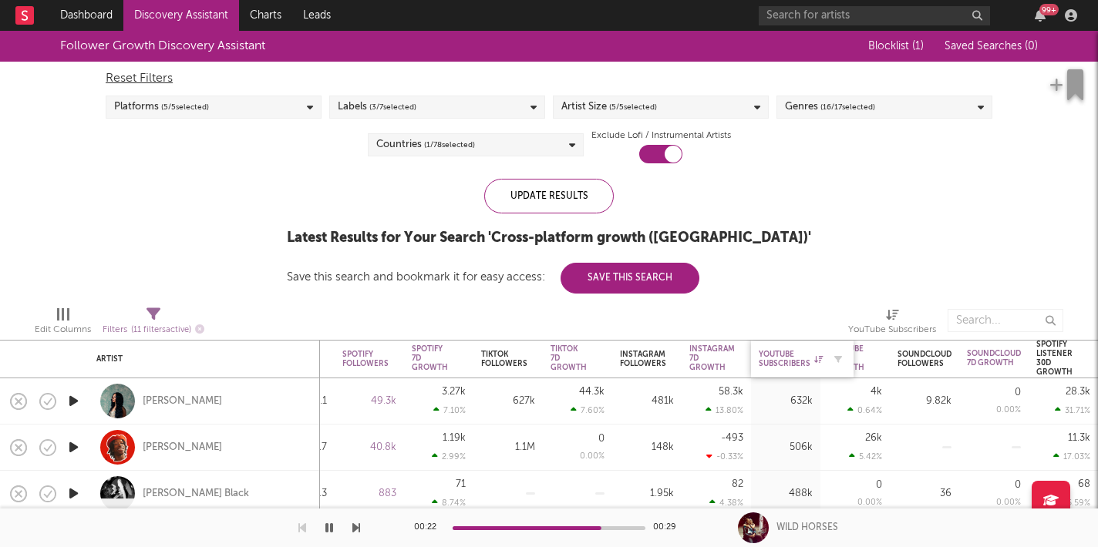
click at [786, 364] on div "YouTube Subscribers" at bounding box center [791, 359] width 64 height 19
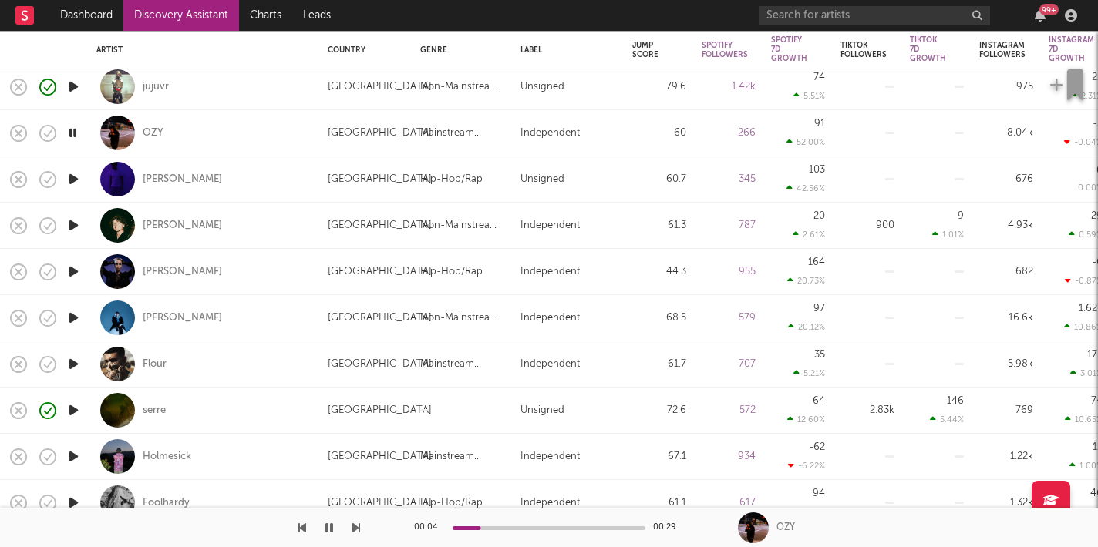
click at [358, 528] on icon "button" at bounding box center [356, 528] width 8 height 12
click at [358, 529] on icon "button" at bounding box center [356, 528] width 8 height 12
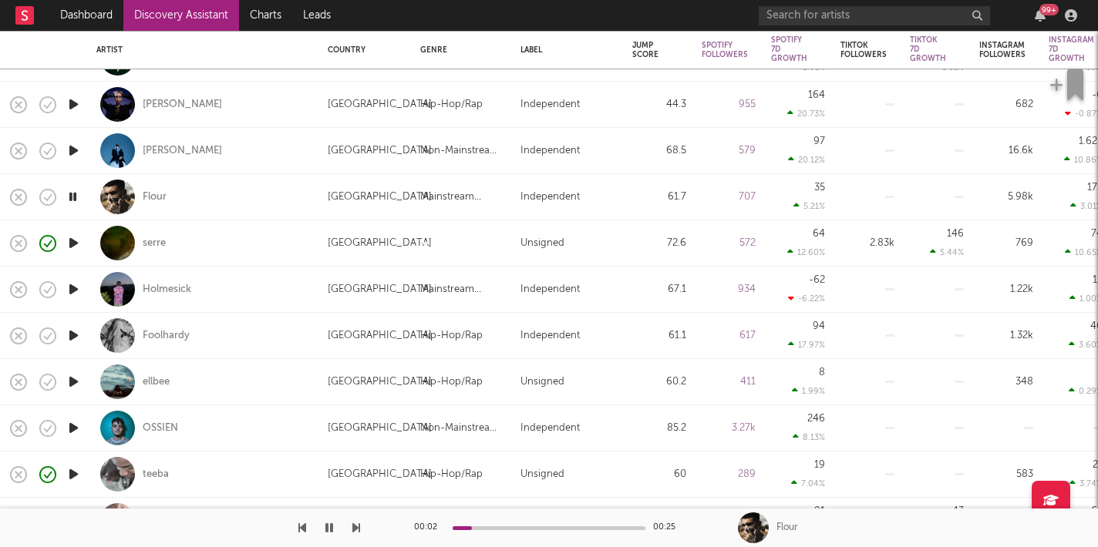
click at [351, 529] on div at bounding box center [180, 528] width 360 height 39
click at [355, 530] on icon "button" at bounding box center [356, 528] width 8 height 12
click at [357, 530] on icon "button" at bounding box center [356, 528] width 8 height 12
click at [512, 527] on div at bounding box center [549, 529] width 193 height 4
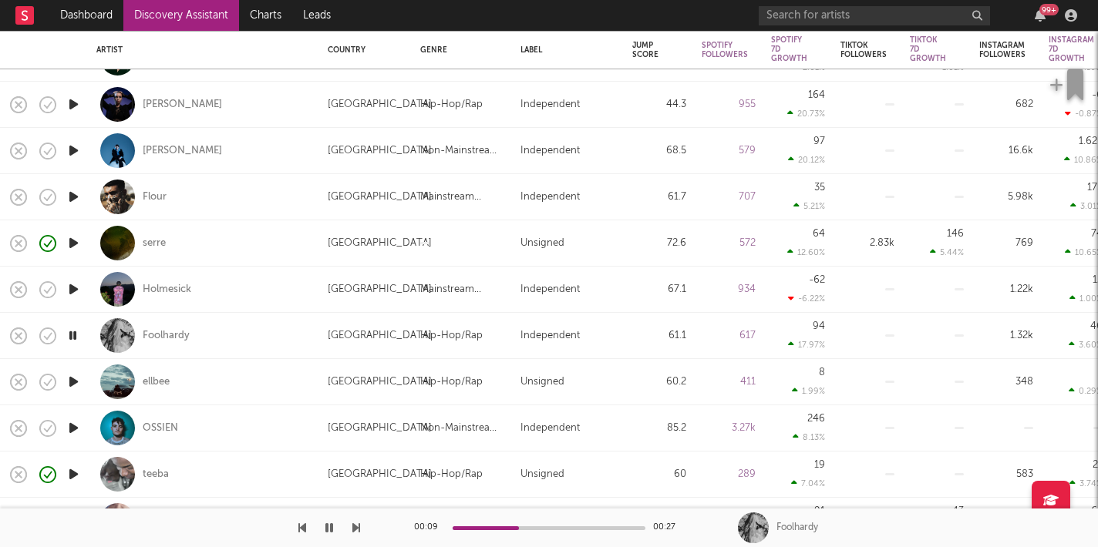
click at [359, 529] on icon "button" at bounding box center [356, 528] width 8 height 12
click at [503, 527] on div at bounding box center [549, 529] width 193 height 4
click at [357, 528] on icon "button" at bounding box center [356, 528] width 8 height 12
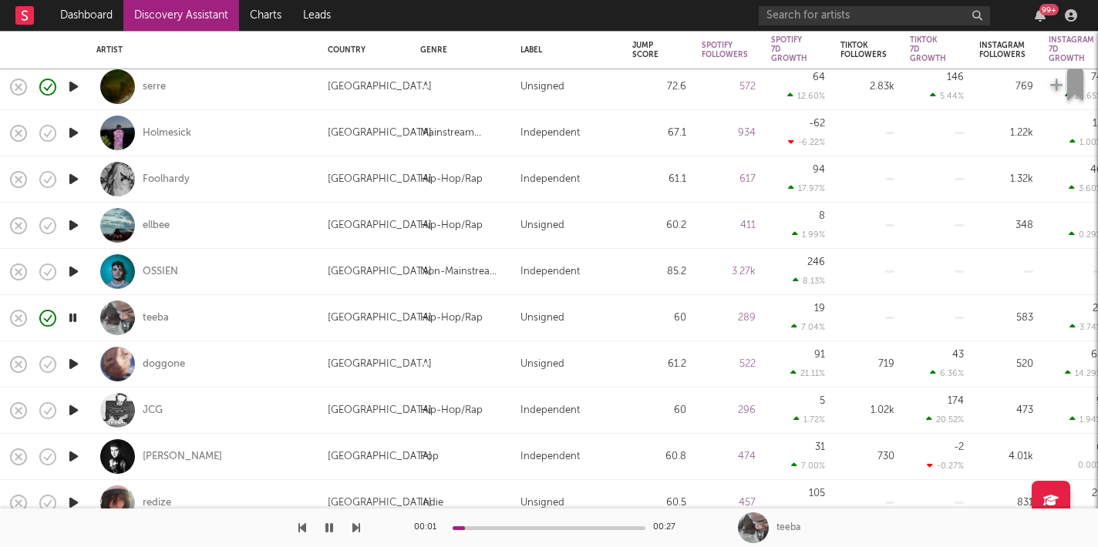
click at [360, 528] on div "00:01 00:27 teeba" at bounding box center [549, 528] width 1098 height 39
click at [350, 528] on div at bounding box center [180, 528] width 360 height 39
click at [356, 530] on icon "button" at bounding box center [356, 528] width 8 height 12
click at [357, 530] on icon "button" at bounding box center [356, 528] width 8 height 12
click at [153, 406] on div "JCG" at bounding box center [153, 411] width 20 height 14
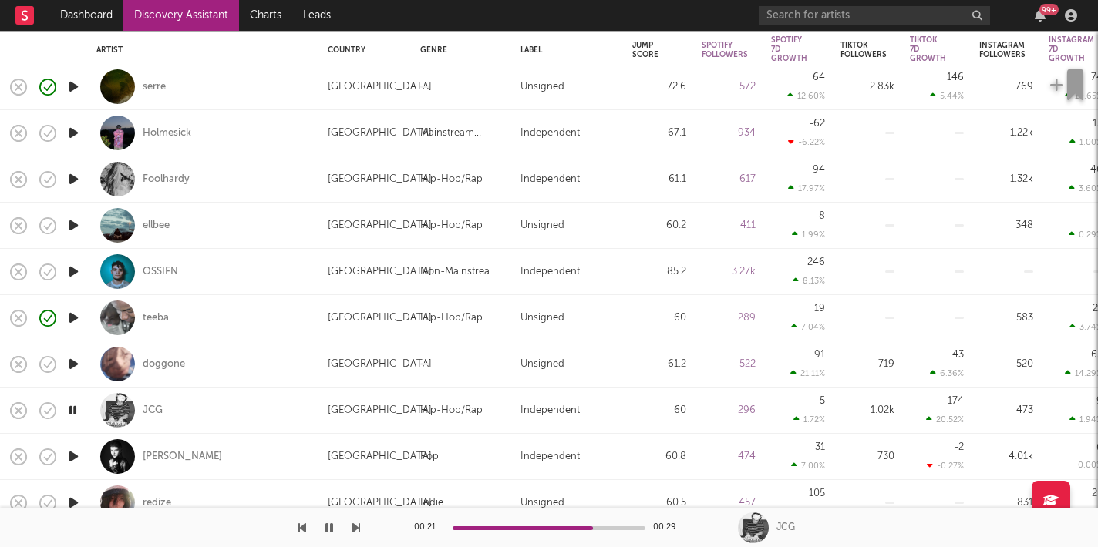
click at [328, 523] on icon "button" at bounding box center [329, 528] width 8 height 12
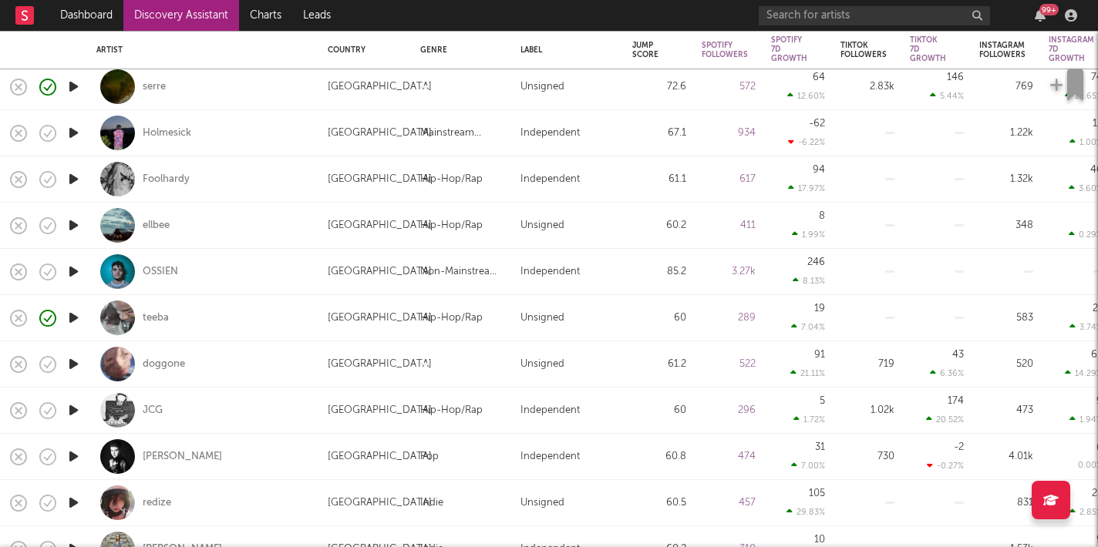
click at [72, 457] on icon "button" at bounding box center [74, 456] width 16 height 19
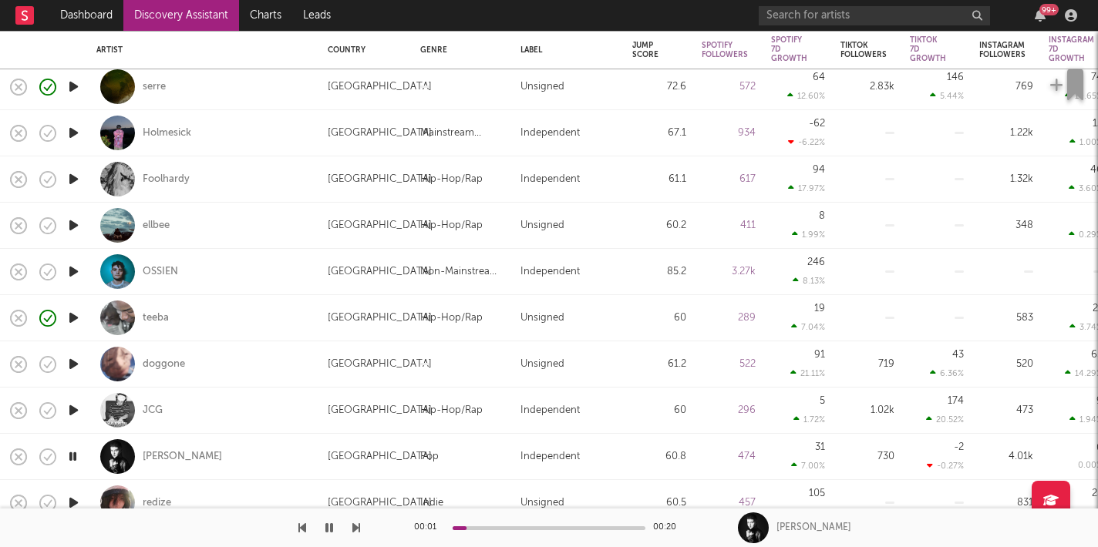
click at [72, 457] on icon "button" at bounding box center [73, 456] width 15 height 19
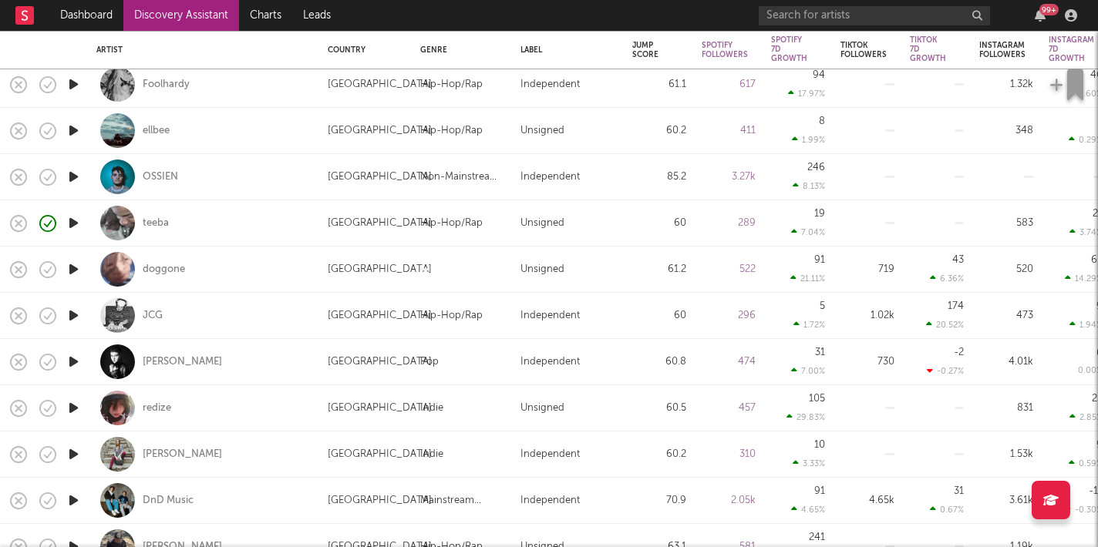
click at [75, 415] on icon "button" at bounding box center [74, 408] width 16 height 19
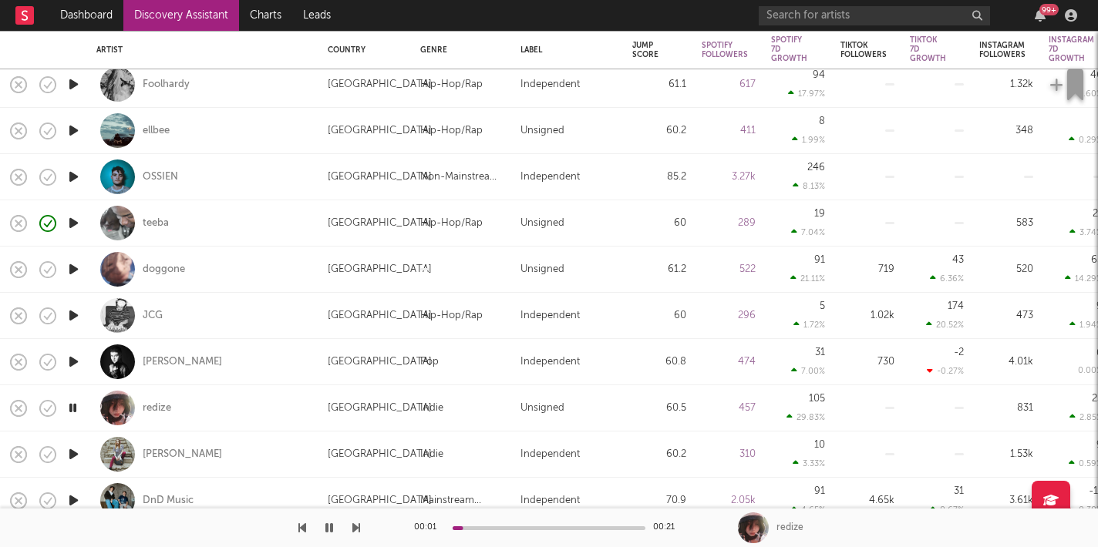
click at [75, 413] on icon "button" at bounding box center [73, 408] width 15 height 19
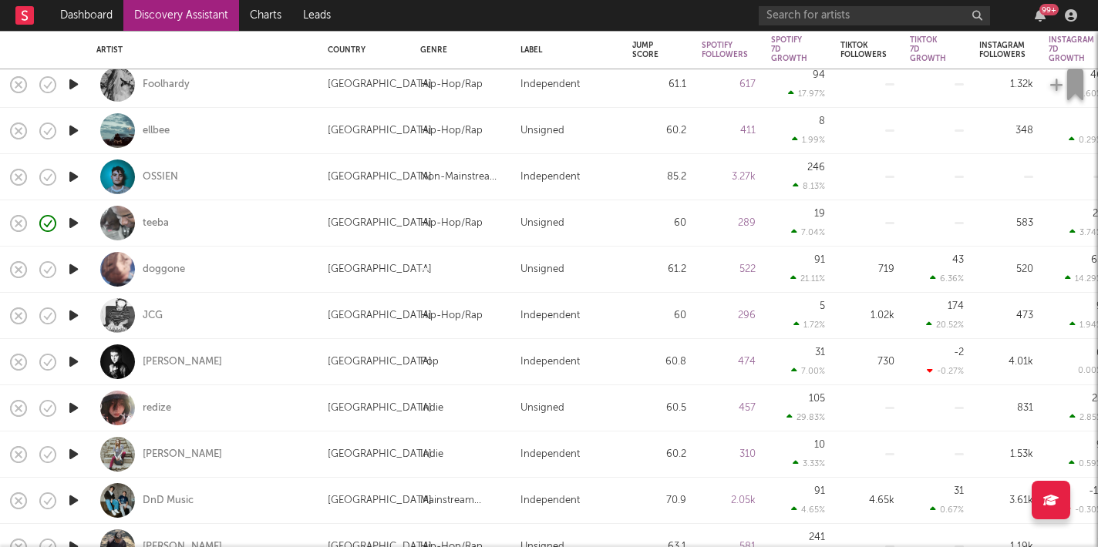
click at [71, 452] on icon "button" at bounding box center [74, 454] width 16 height 19
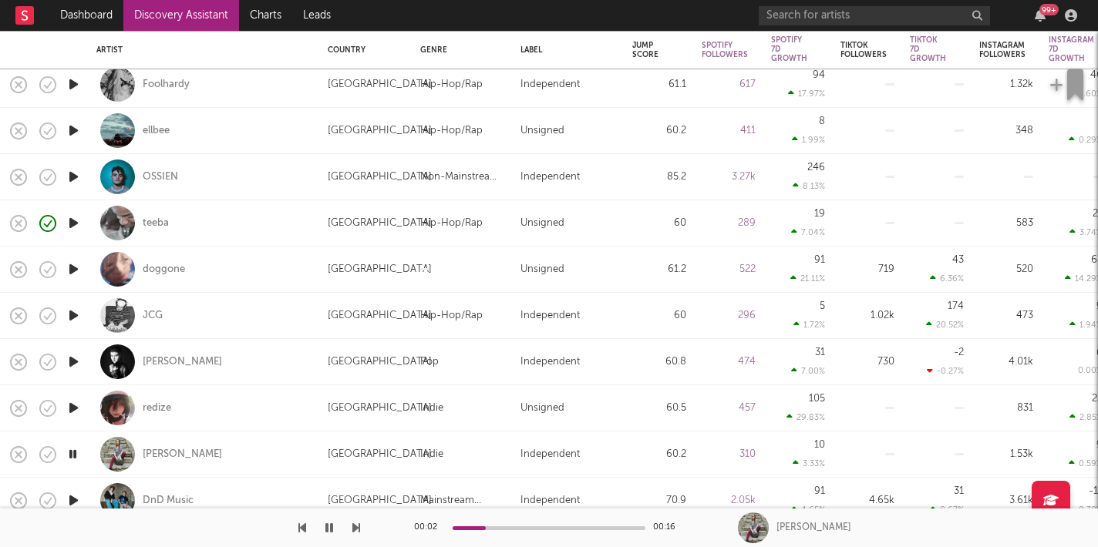
click at [75, 405] on icon "button" at bounding box center [74, 408] width 16 height 19
click at [71, 451] on icon "button" at bounding box center [73, 454] width 15 height 19
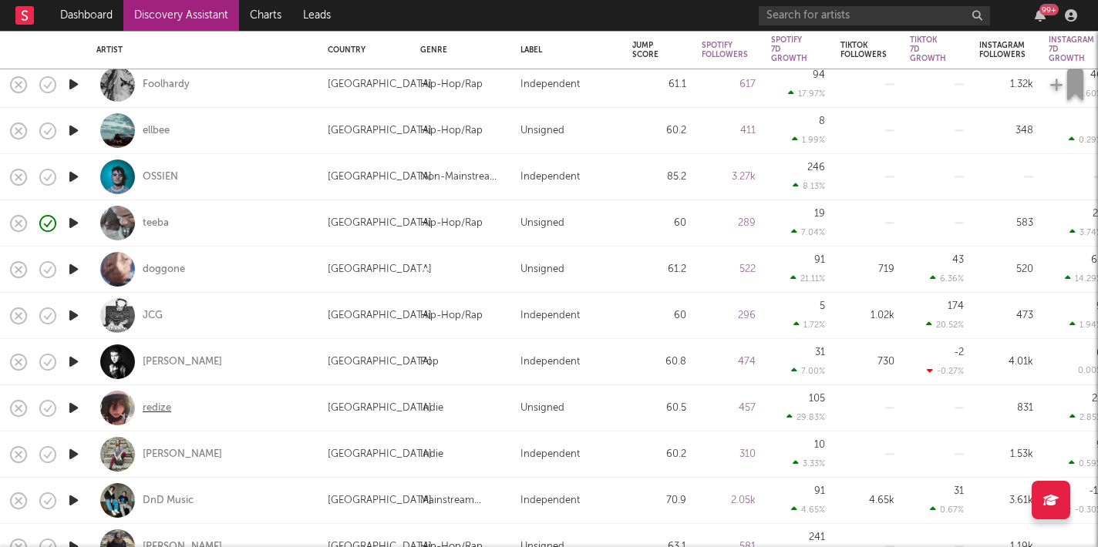
click at [157, 409] on div "redize" at bounding box center [157, 409] width 29 height 14
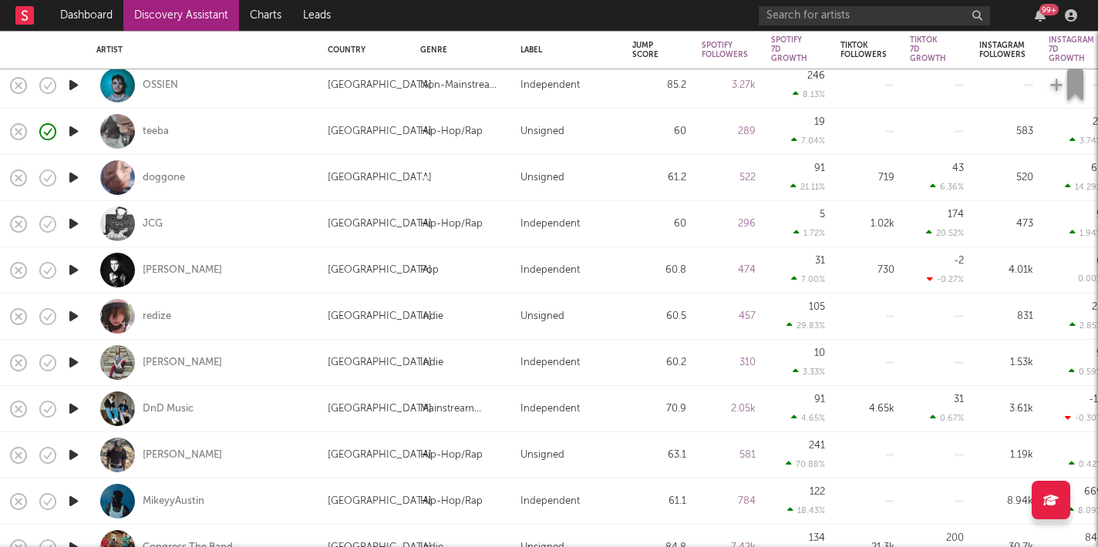
click at [76, 412] on icon "button" at bounding box center [74, 408] width 16 height 19
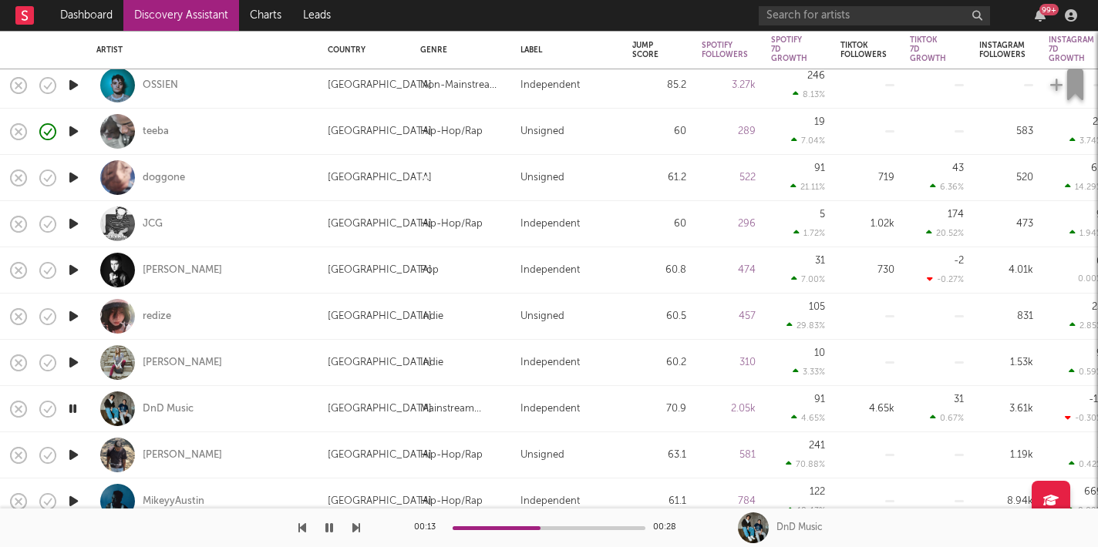
click at [79, 454] on icon "button" at bounding box center [74, 455] width 16 height 19
click at [183, 456] on div "Ky Monclerr" at bounding box center [182, 456] width 79 height 14
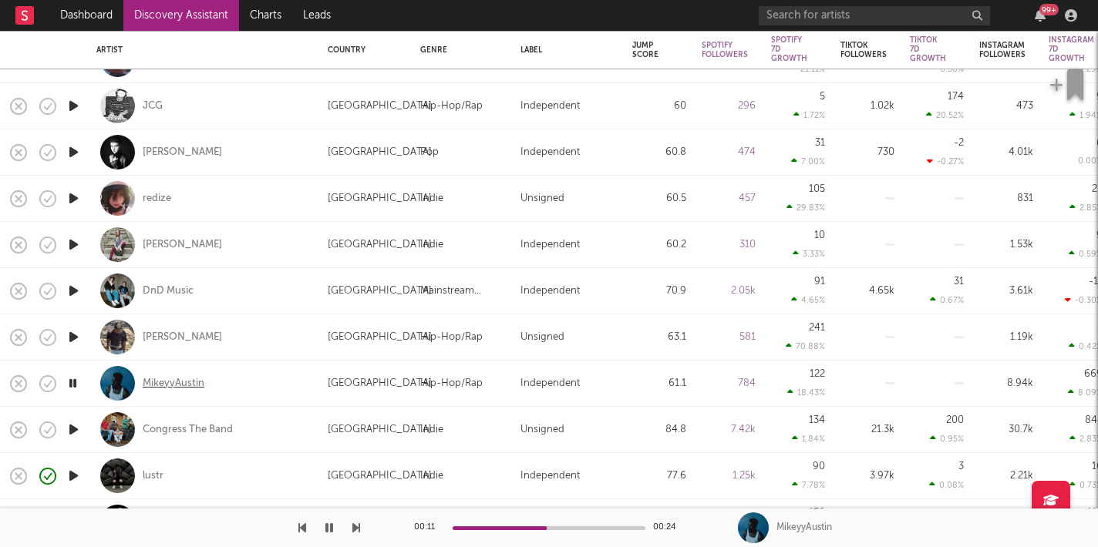
click at [170, 384] on div "MikeyyAustin" at bounding box center [174, 384] width 62 height 14
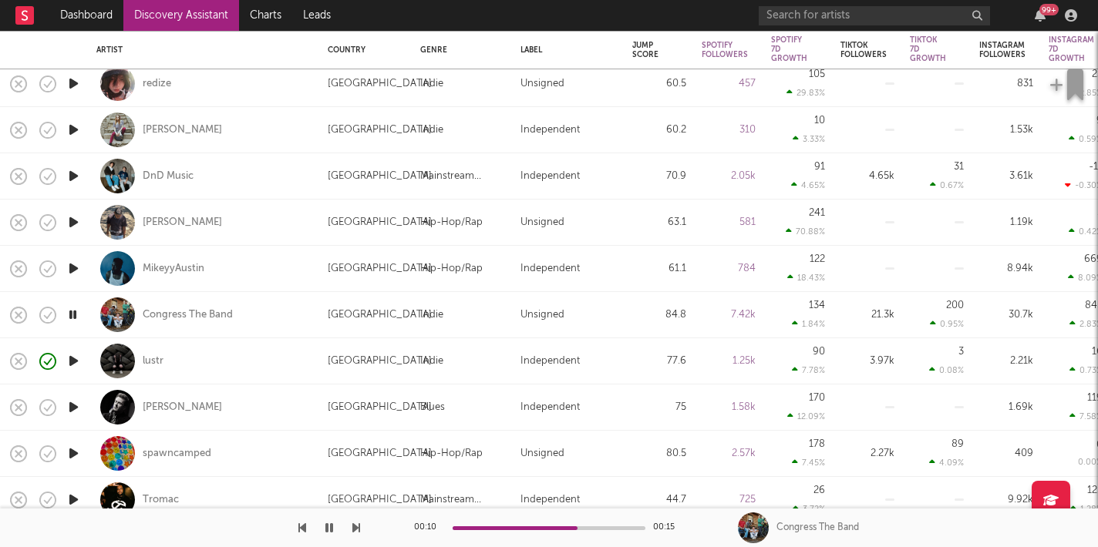
click at [357, 530] on icon "button" at bounding box center [356, 528] width 8 height 12
click at [358, 530] on icon "button" at bounding box center [356, 528] width 8 height 12
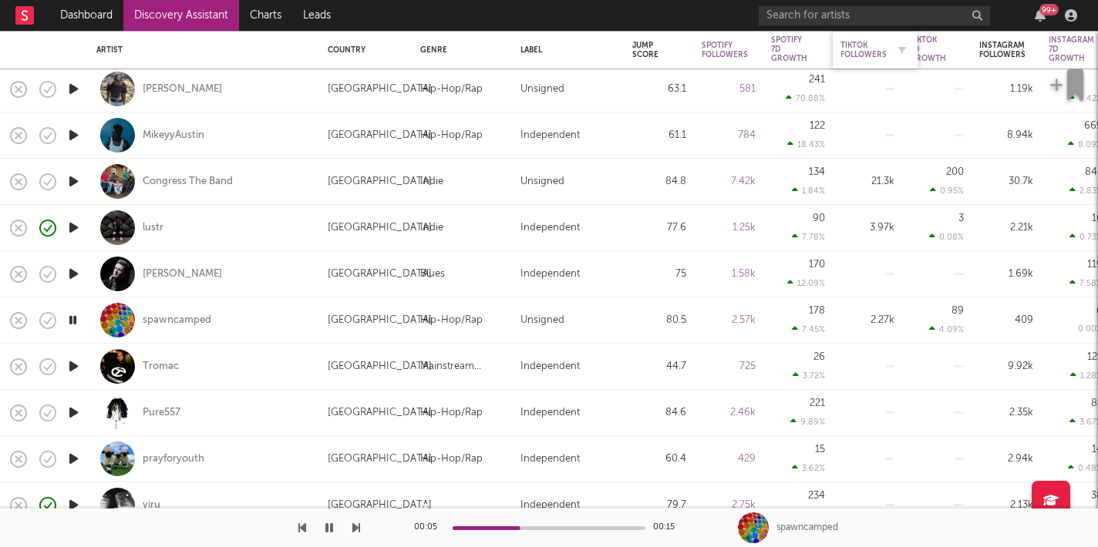
click at [874, 52] on div "Tiktok Followers" at bounding box center [863, 50] width 46 height 19
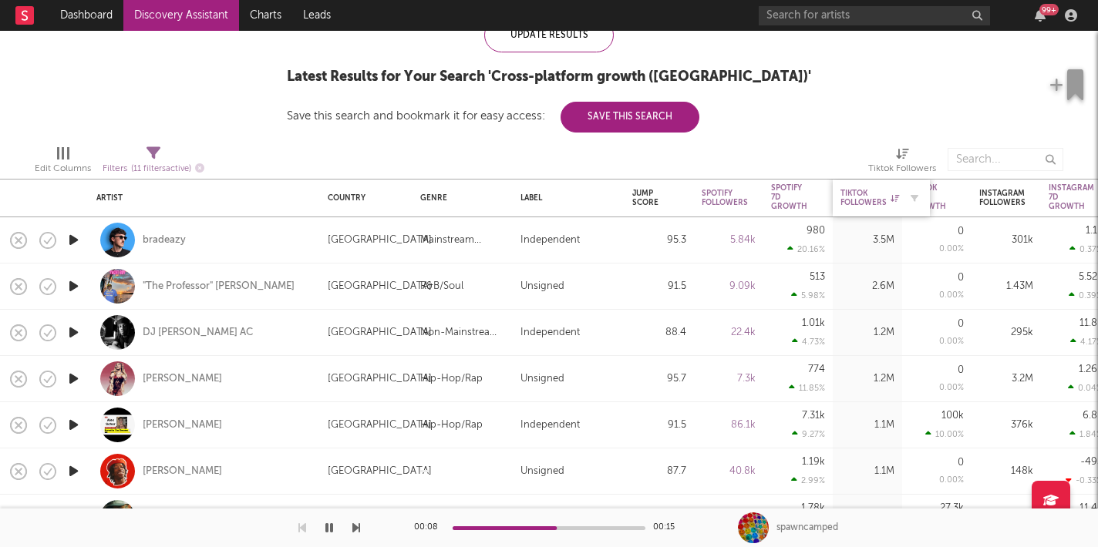
click at [870, 194] on div "Tiktok Followers" at bounding box center [869, 198] width 59 height 19
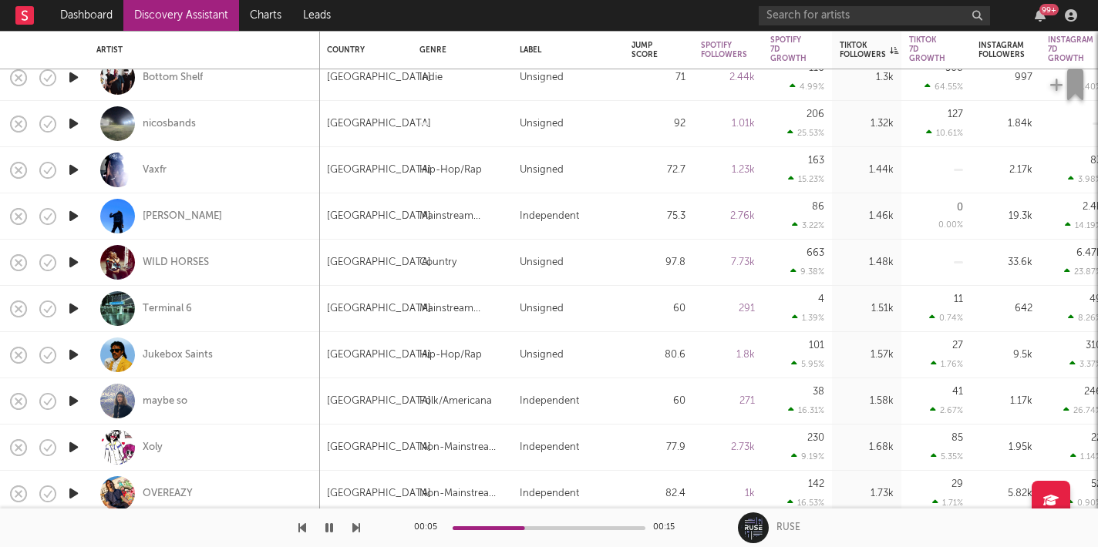
click at [321, 523] on button "button" at bounding box center [328, 528] width 15 height 39
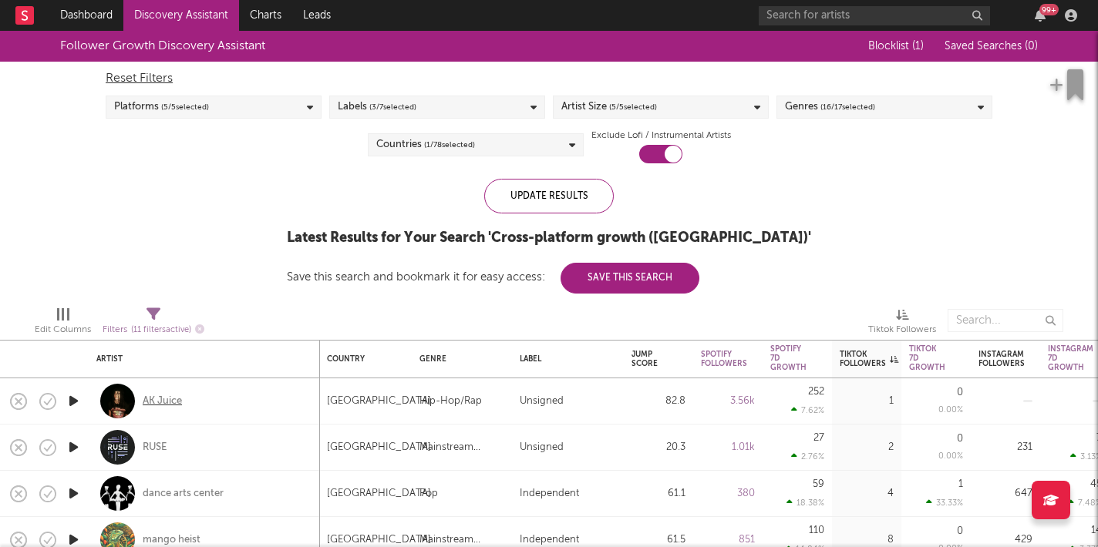
click at [155, 404] on div "AK Juice" at bounding box center [162, 402] width 39 height 14
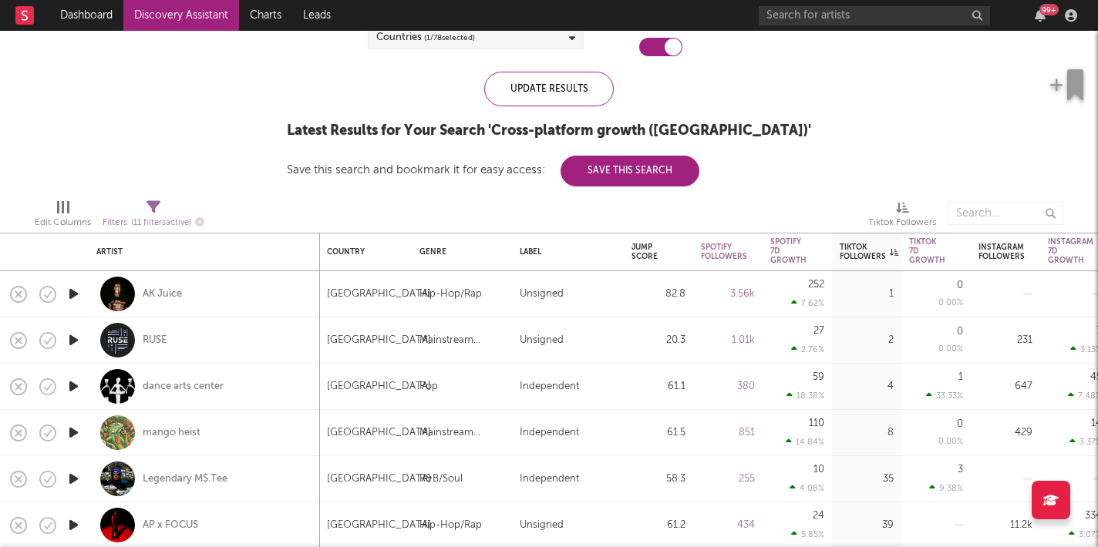
click at [73, 290] on icon "button" at bounding box center [74, 293] width 16 height 19
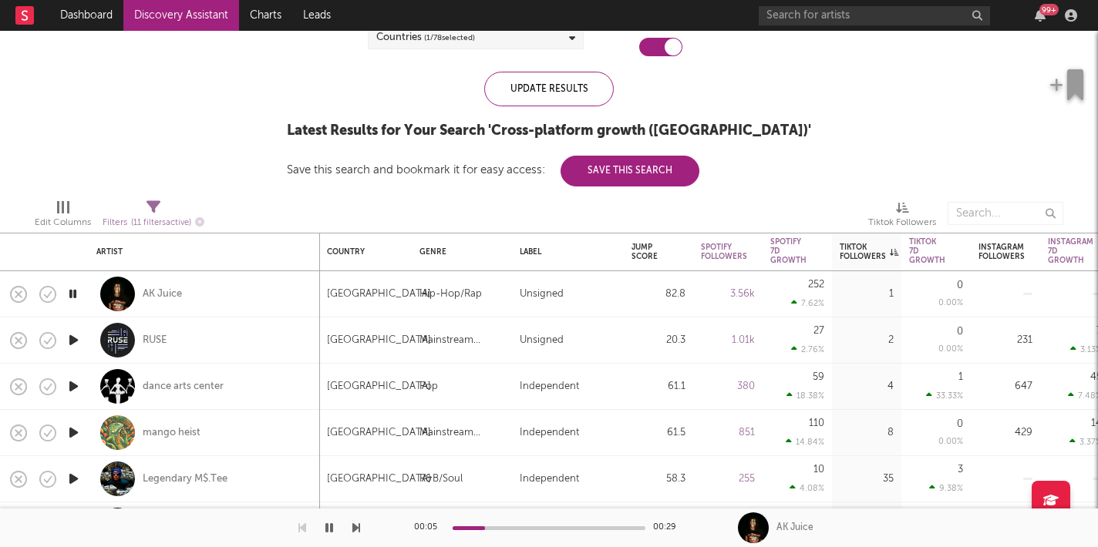
click at [356, 527] on icon "button" at bounding box center [356, 528] width 8 height 12
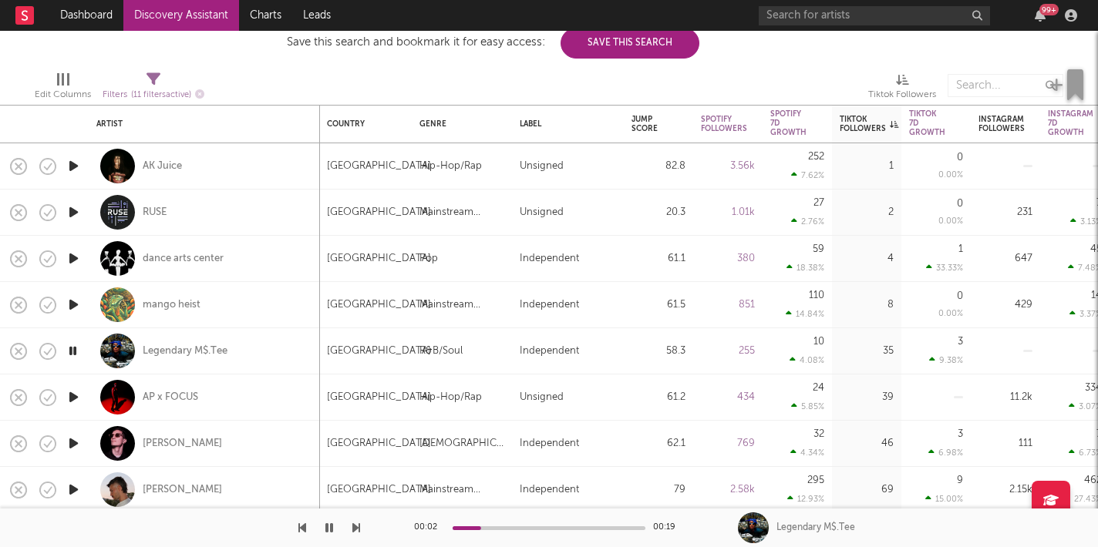
click at [357, 533] on icon "button" at bounding box center [356, 528] width 8 height 12
click at [186, 397] on div "AP x FOCUS" at bounding box center [171, 398] width 56 height 14
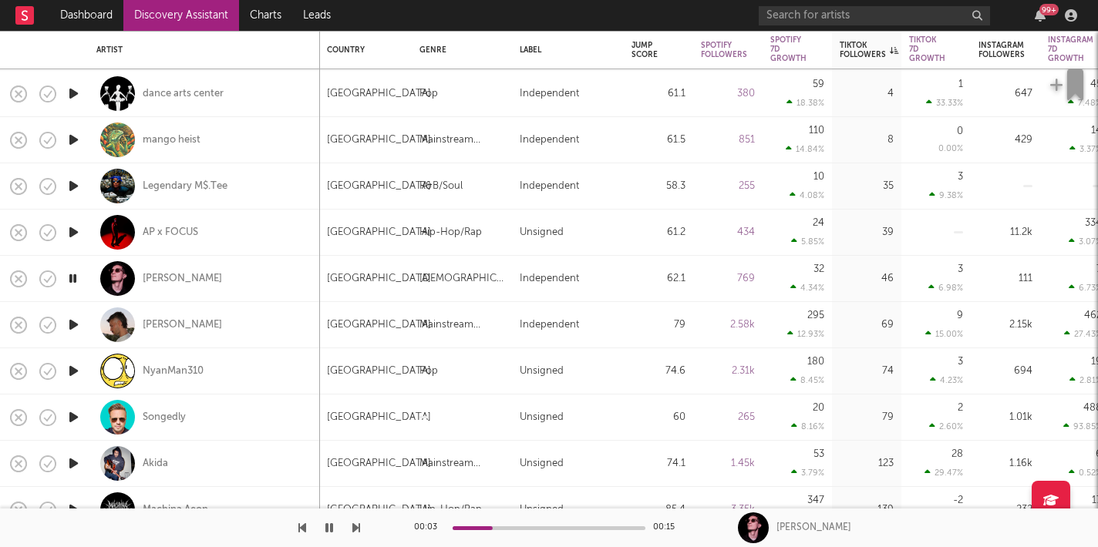
click at [356, 528] on icon "button" at bounding box center [356, 528] width 8 height 12
click at [353, 528] on icon "button" at bounding box center [356, 528] width 8 height 12
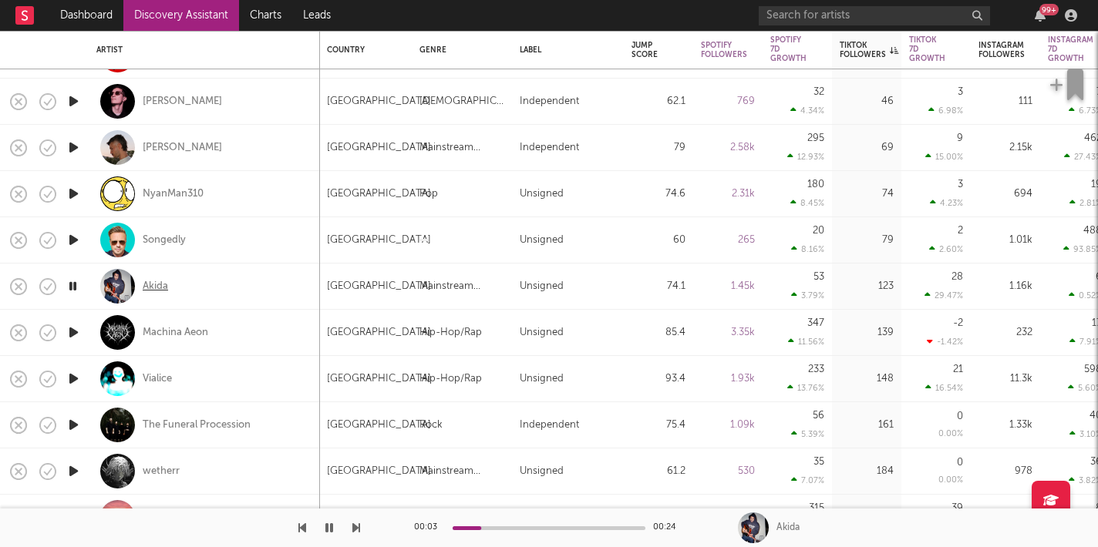
click at [156, 284] on div "Akida" at bounding box center [155, 287] width 25 height 14
click at [356, 528] on icon "button" at bounding box center [356, 528] width 8 height 12
click at [481, 527] on div at bounding box center [549, 529] width 193 height 4
click at [514, 527] on div at bounding box center [549, 529] width 193 height 4
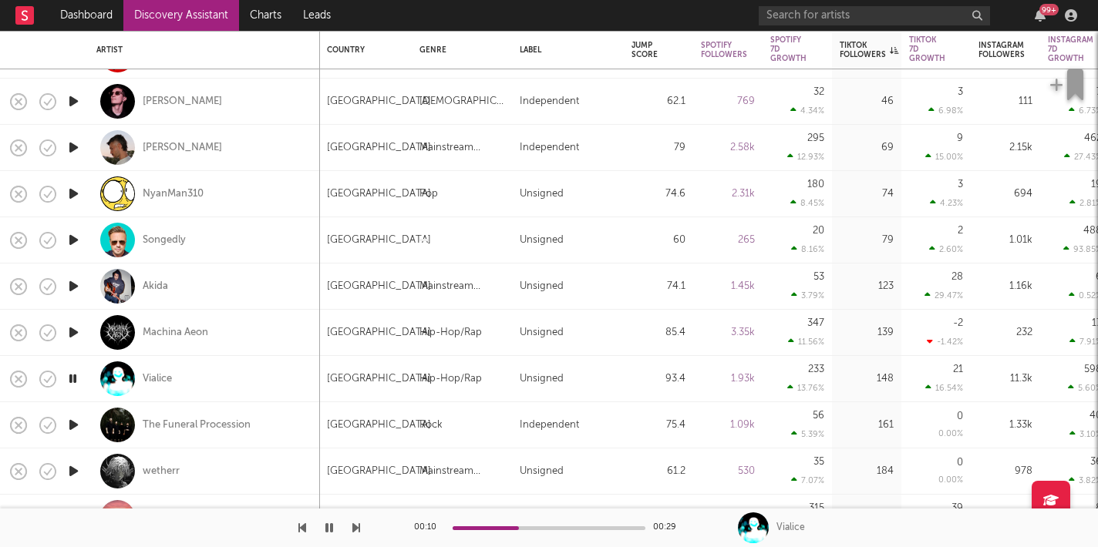
click at [562, 527] on div at bounding box center [549, 529] width 193 height 4
click at [355, 530] on icon "button" at bounding box center [356, 528] width 8 height 12
click at [356, 524] on icon "button" at bounding box center [356, 528] width 8 height 12
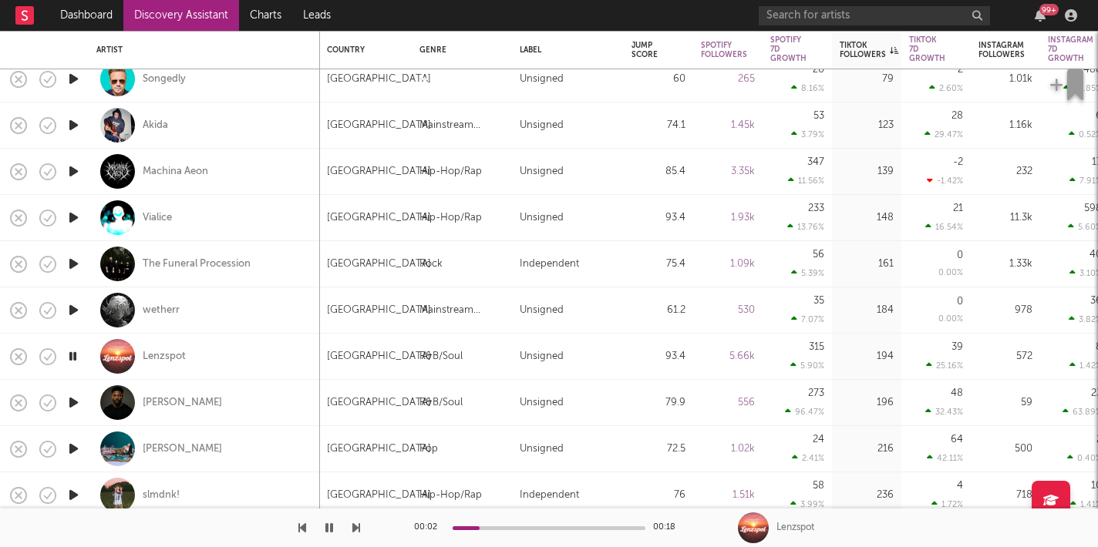
click at [352, 530] on icon "button" at bounding box center [356, 528] width 8 height 12
click at [353, 530] on icon "button" at bounding box center [356, 528] width 8 height 12
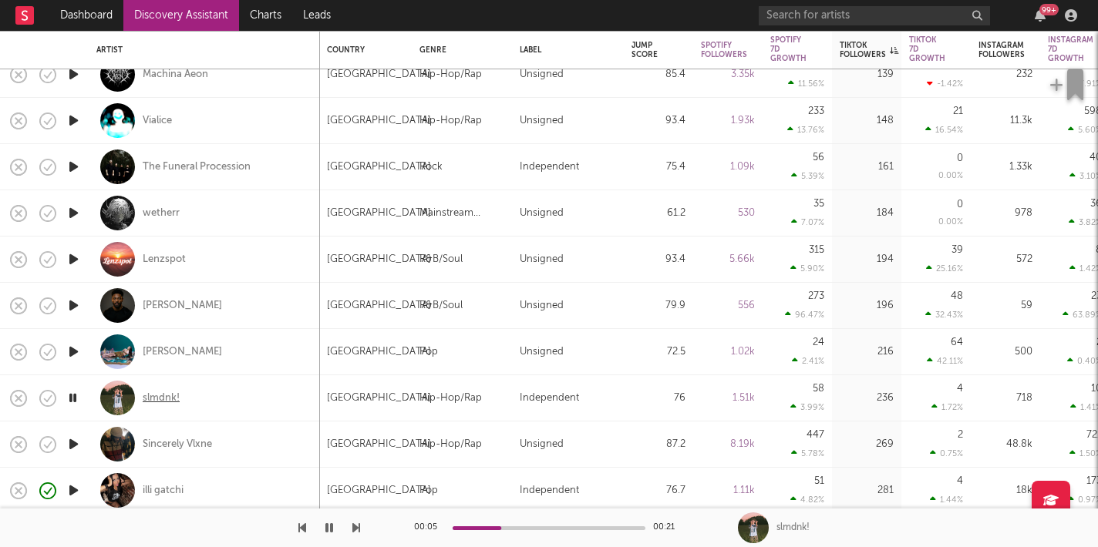
click at [167, 397] on div "slmdnk!" at bounding box center [161, 399] width 37 height 14
click at [78, 447] on icon "button" at bounding box center [73, 444] width 15 height 19
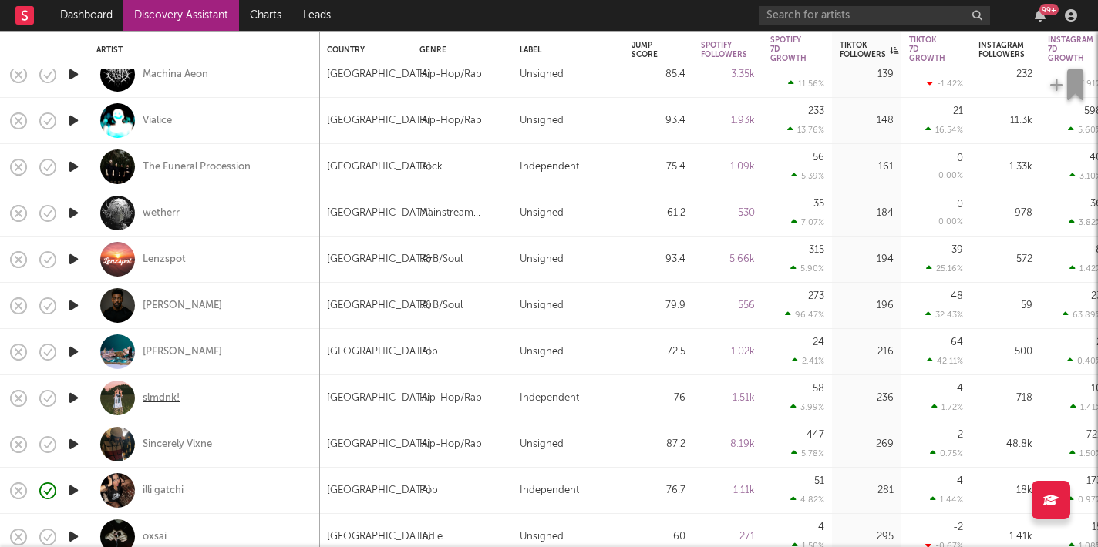
click at [164, 395] on div "slmdnk!" at bounding box center [161, 399] width 37 height 14
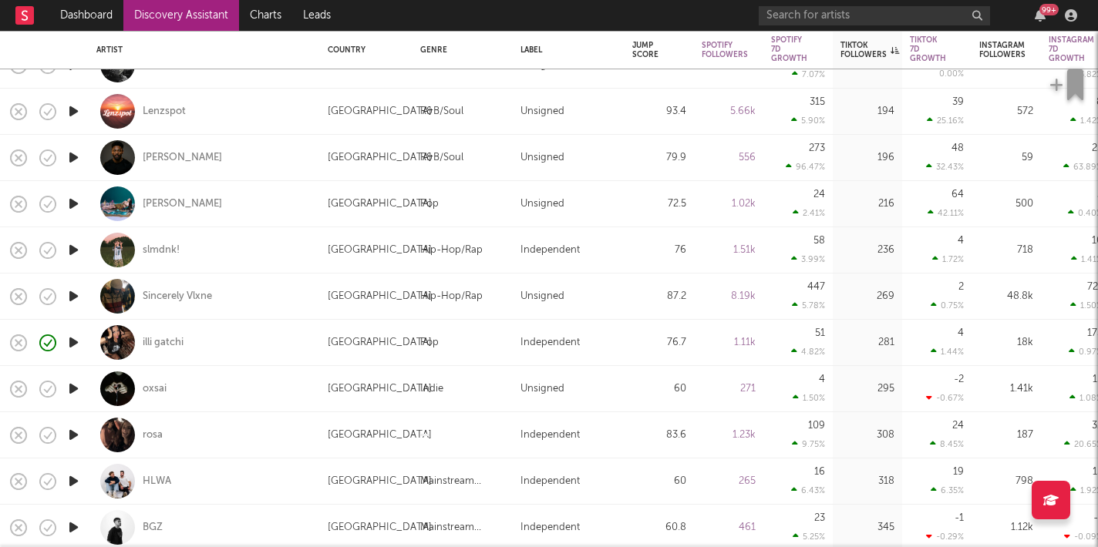
click at [74, 303] on icon "button" at bounding box center [74, 296] width 16 height 19
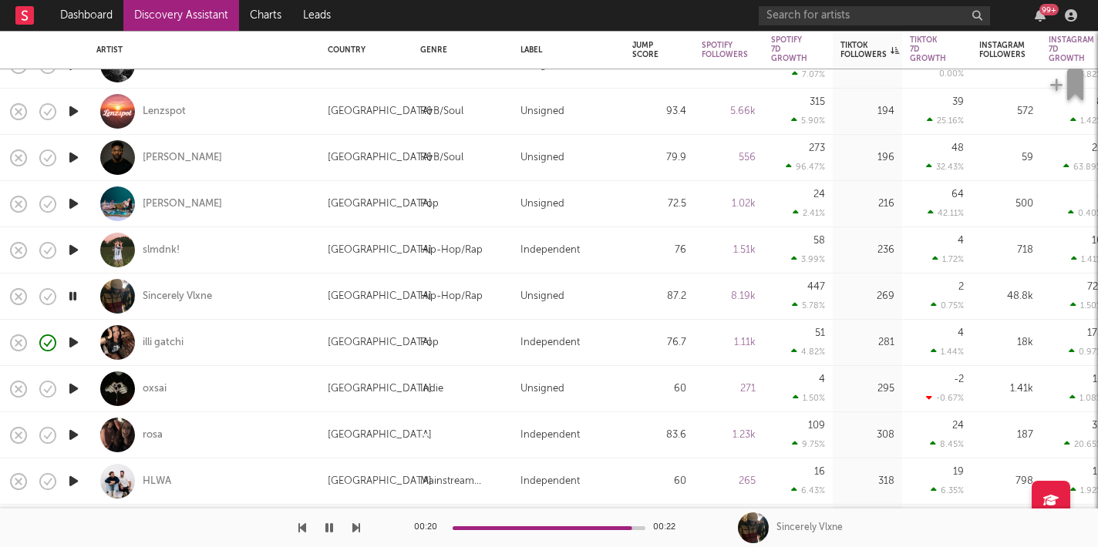
click at [353, 527] on icon "button" at bounding box center [356, 528] width 8 height 12
click at [358, 527] on icon "button" at bounding box center [356, 528] width 8 height 12
click at [355, 527] on icon "button" at bounding box center [356, 528] width 8 height 12
click at [357, 529] on icon "button" at bounding box center [356, 528] width 8 height 12
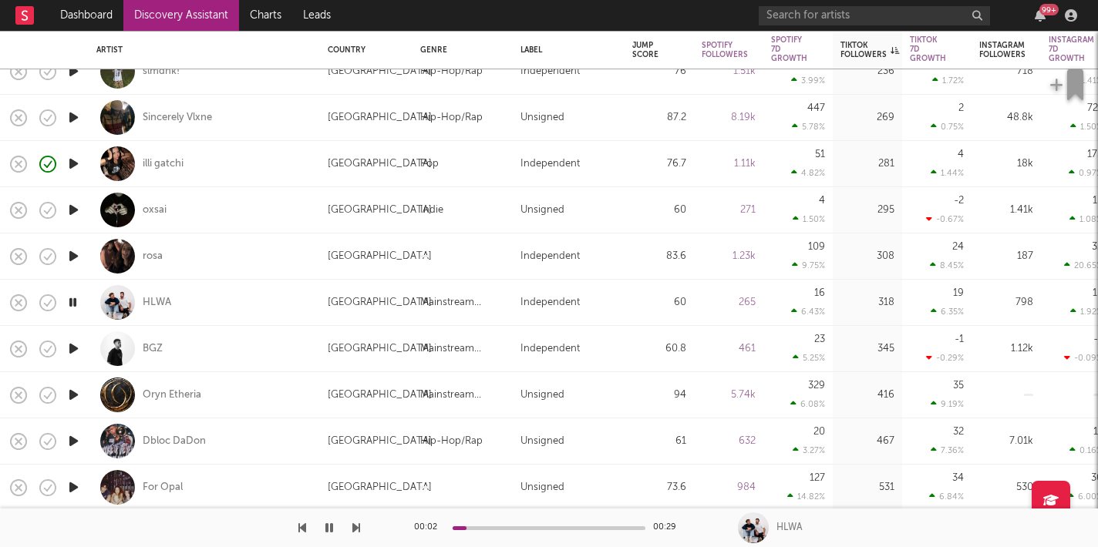
click at [356, 527] on icon "button" at bounding box center [356, 528] width 8 height 12
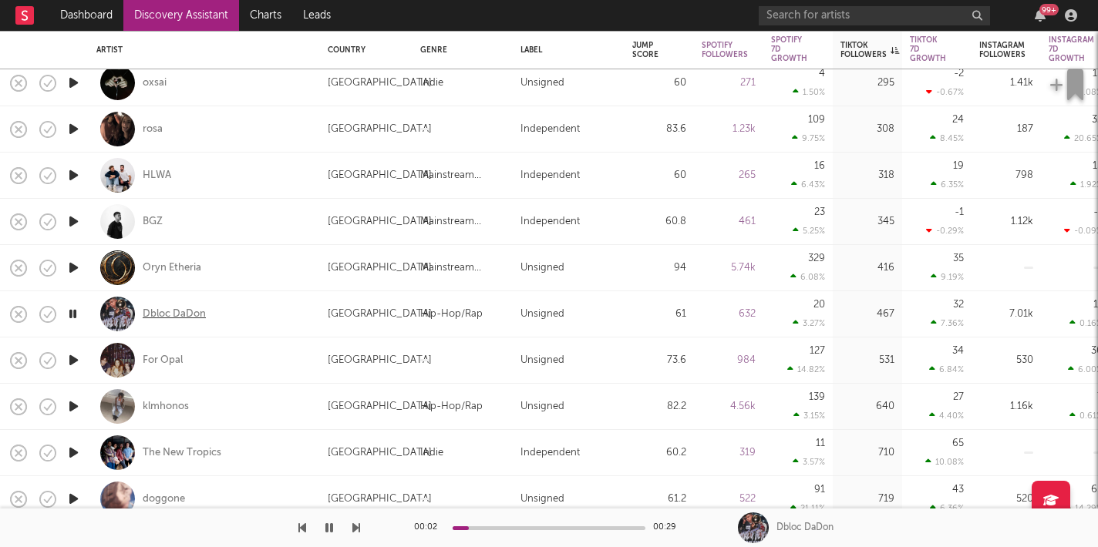
click at [200, 315] on div "Dbloc DaDon" at bounding box center [174, 315] width 63 height 14
click at [330, 527] on icon "button" at bounding box center [329, 528] width 8 height 12
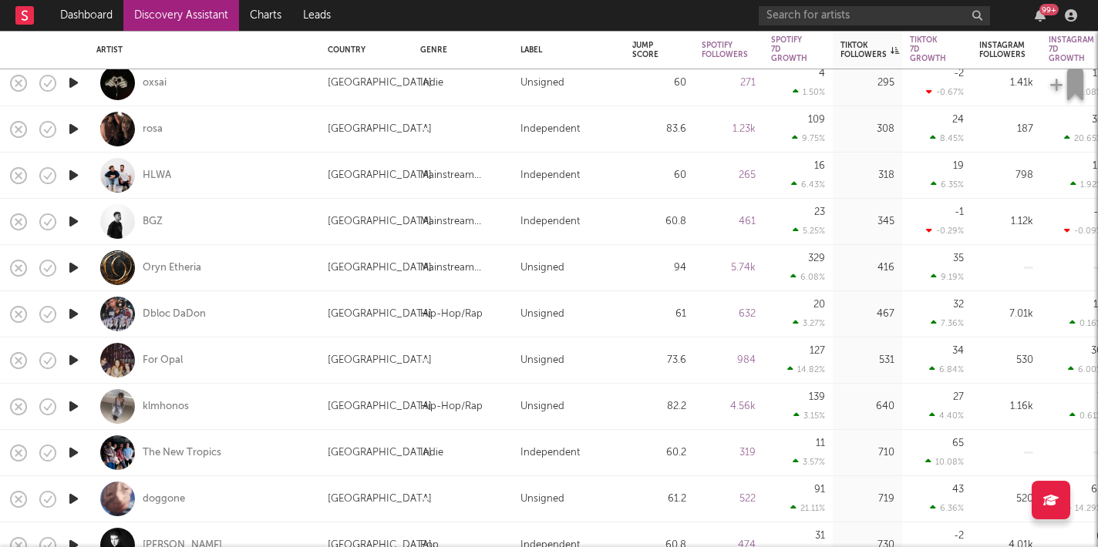
click at [72, 406] on icon "button" at bounding box center [74, 406] width 16 height 19
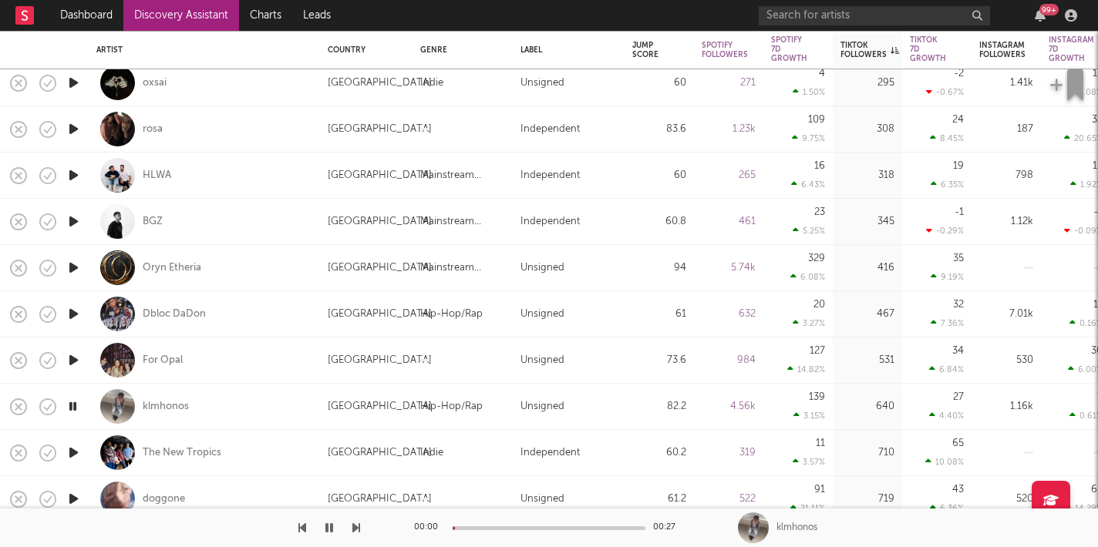
click at [72, 406] on icon "button" at bounding box center [73, 406] width 15 height 19
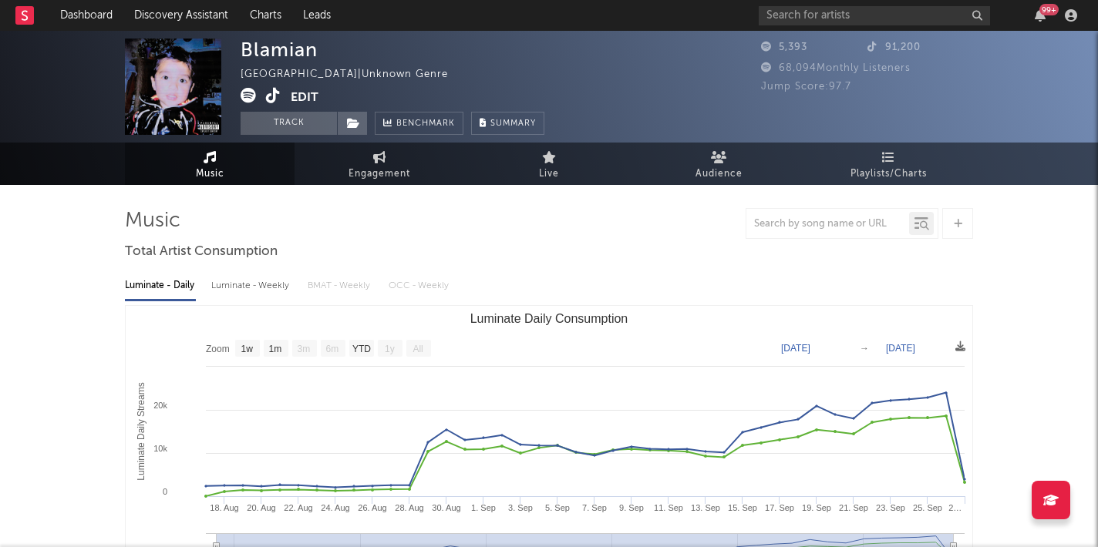
select select "1w"
click at [275, 95] on icon at bounding box center [273, 95] width 15 height 15
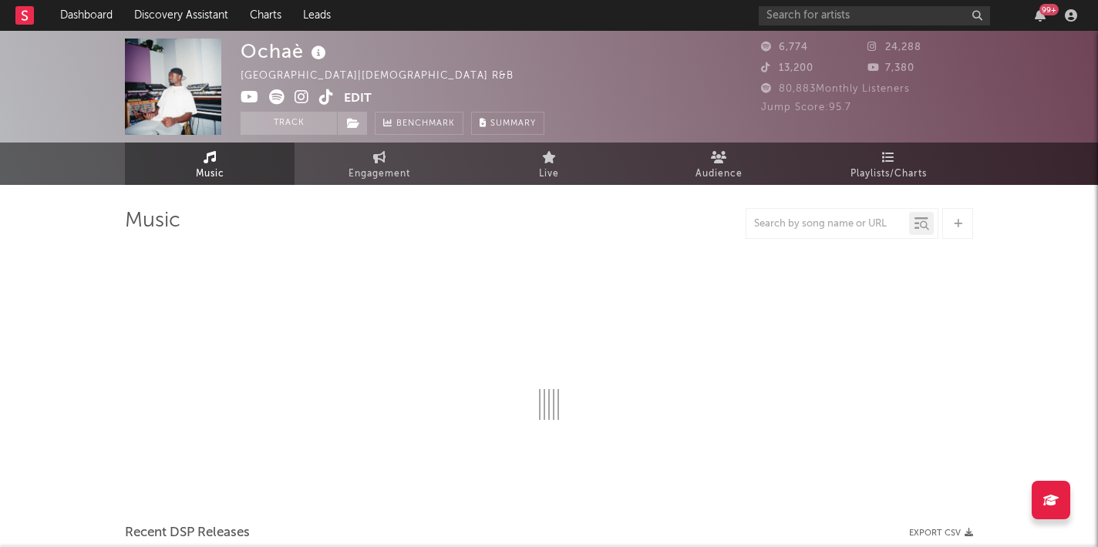
click at [327, 98] on icon at bounding box center [326, 96] width 15 height 15
select select "1w"
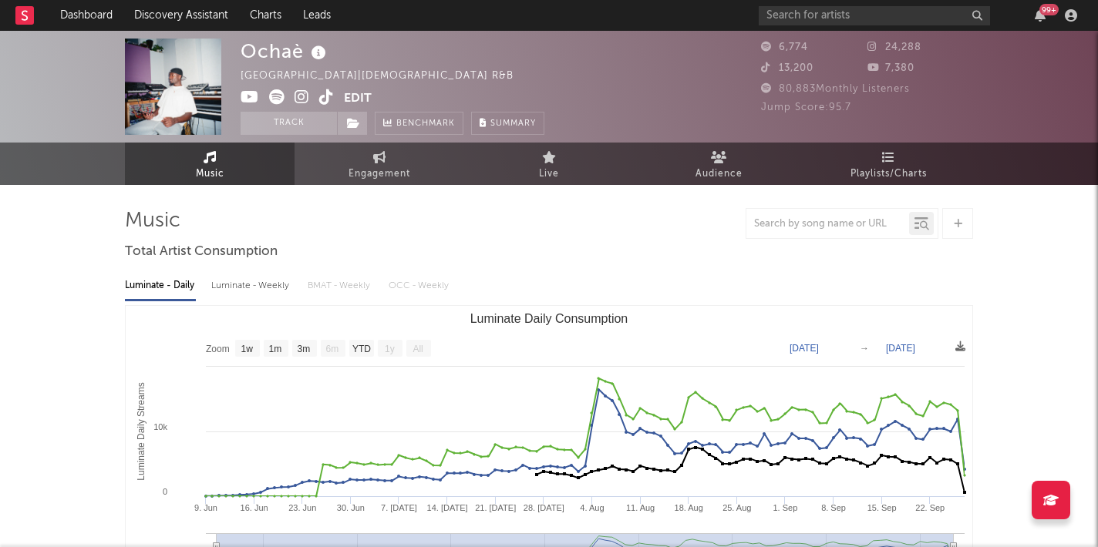
click at [301, 97] on icon at bounding box center [302, 96] width 15 height 15
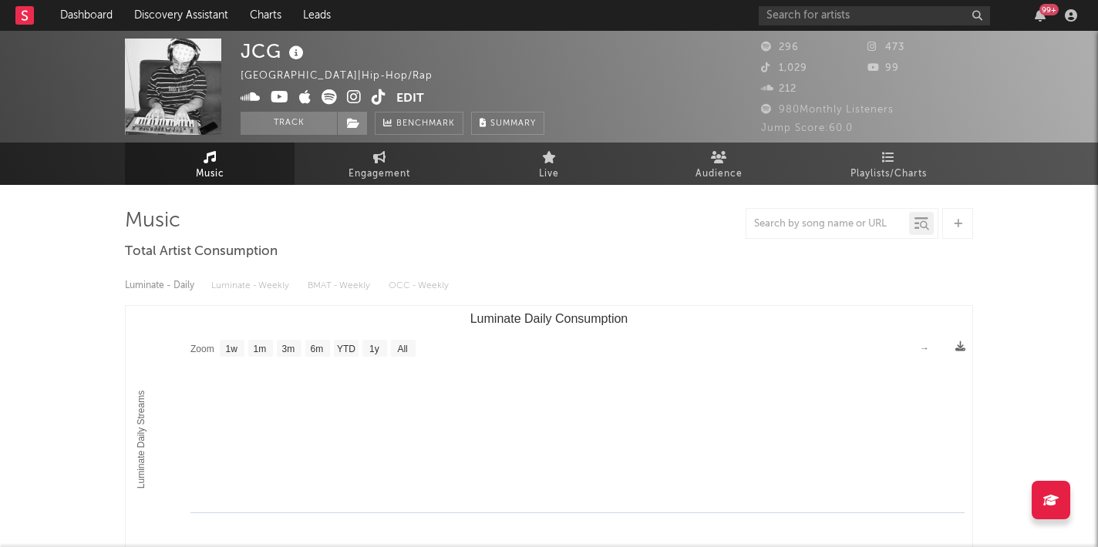
select select "1w"
click at [378, 100] on icon at bounding box center [379, 96] width 15 height 15
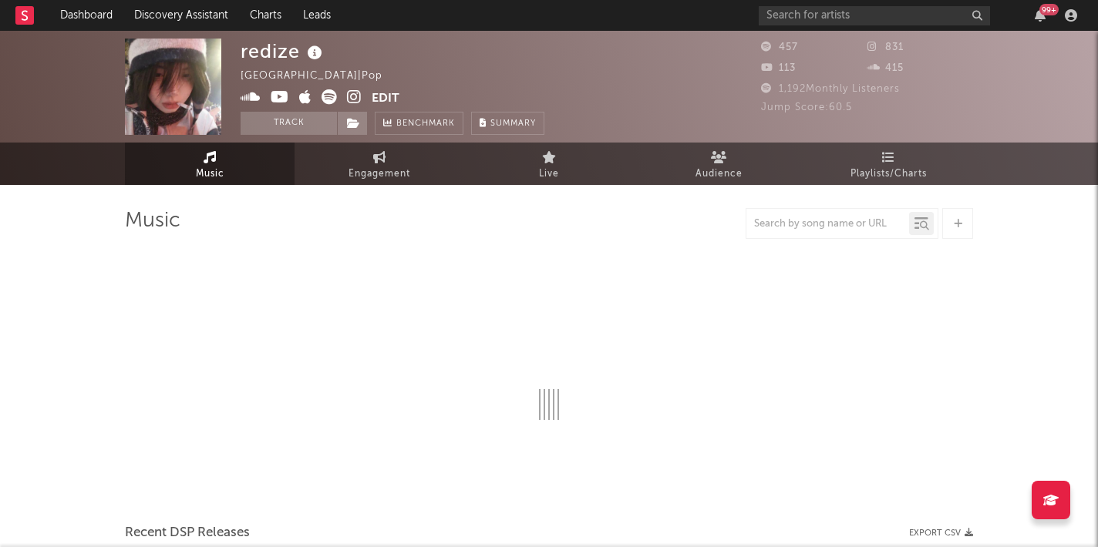
click at [354, 89] on icon at bounding box center [354, 96] width 15 height 15
click at [280, 102] on icon at bounding box center [280, 96] width 19 height 15
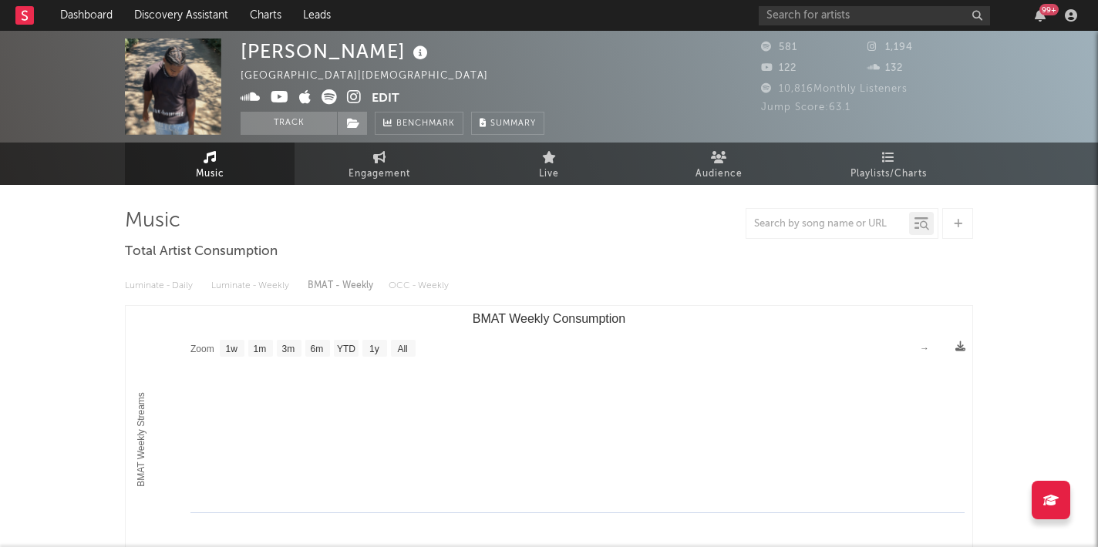
select select "1w"
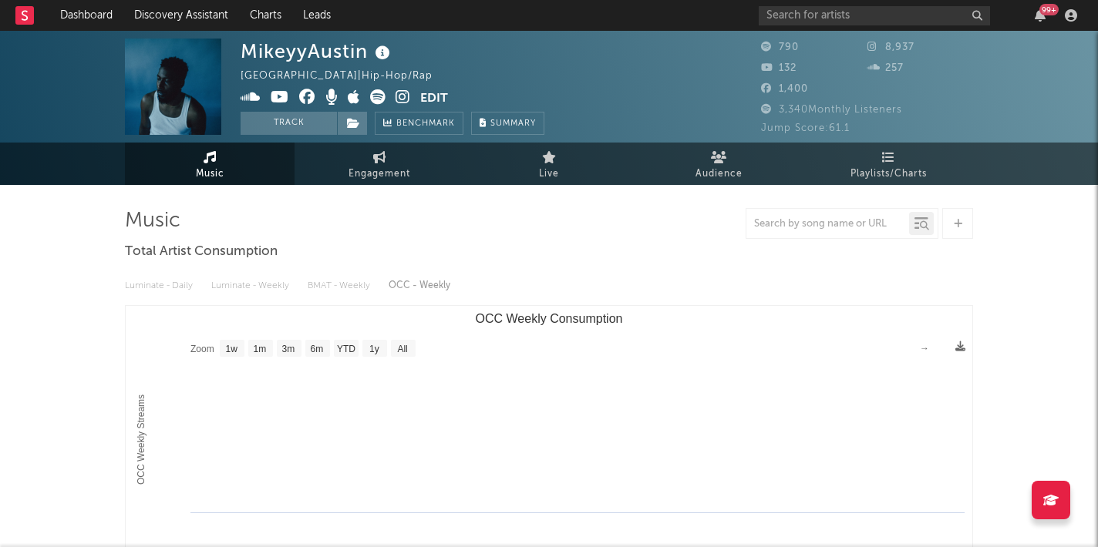
select select "1w"
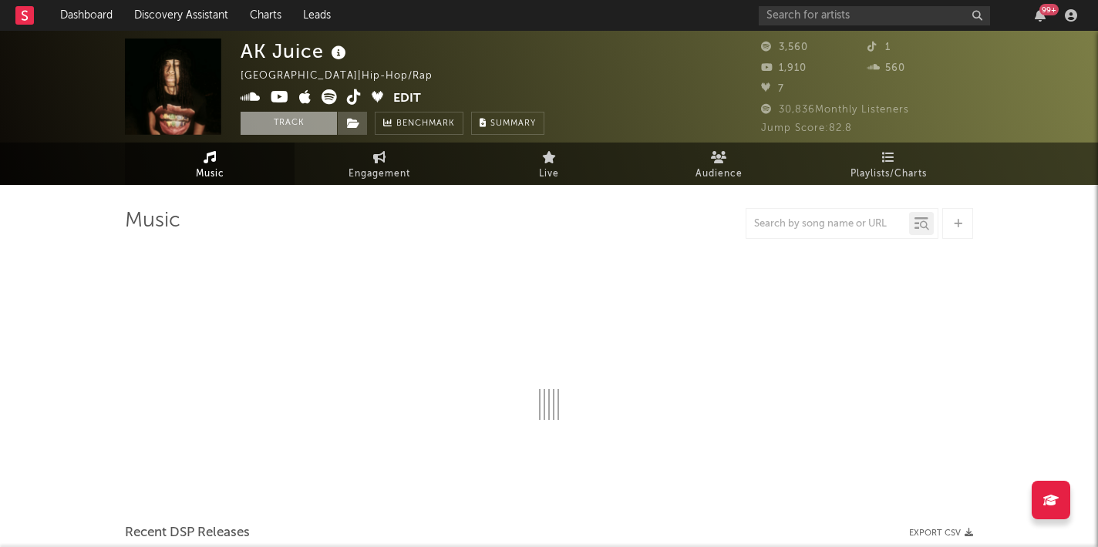
select select "6m"
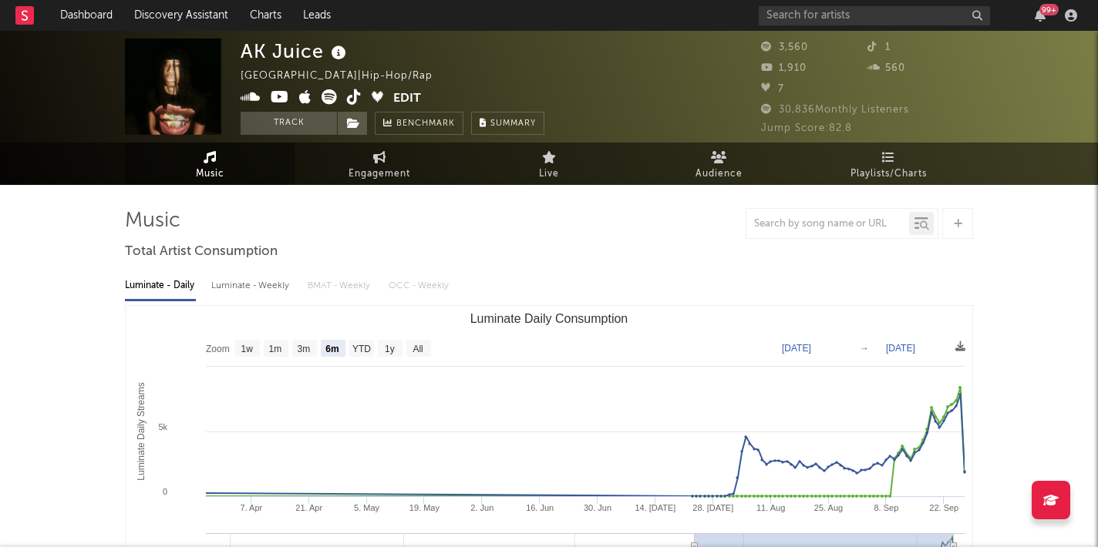
click at [351, 103] on icon at bounding box center [354, 96] width 15 height 15
click at [254, 96] on icon at bounding box center [251, 96] width 20 height 15
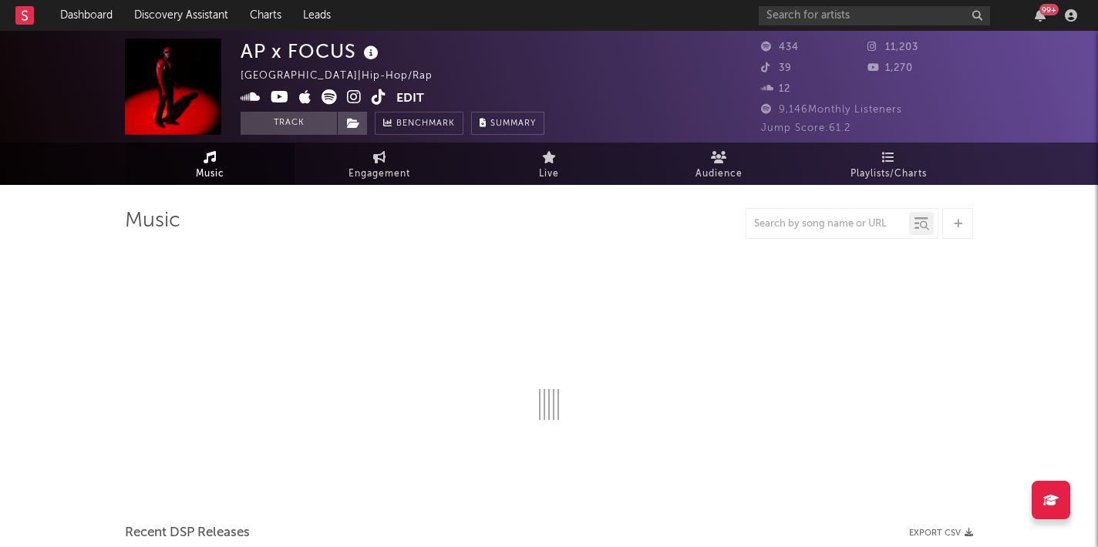
select select "1w"
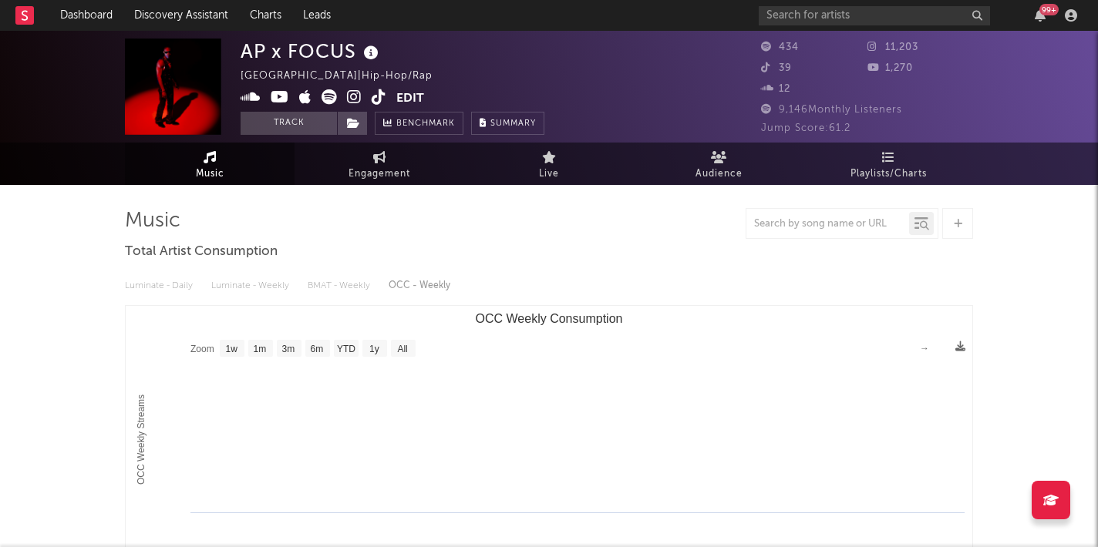
click at [357, 94] on icon at bounding box center [354, 96] width 15 height 15
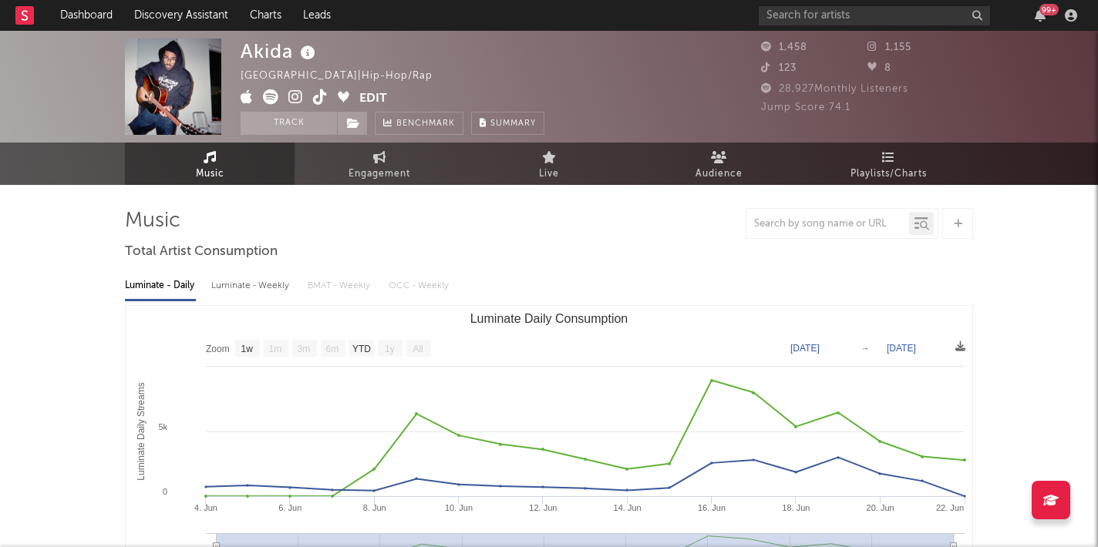
select select "1w"
click at [299, 94] on icon at bounding box center [295, 96] width 15 height 15
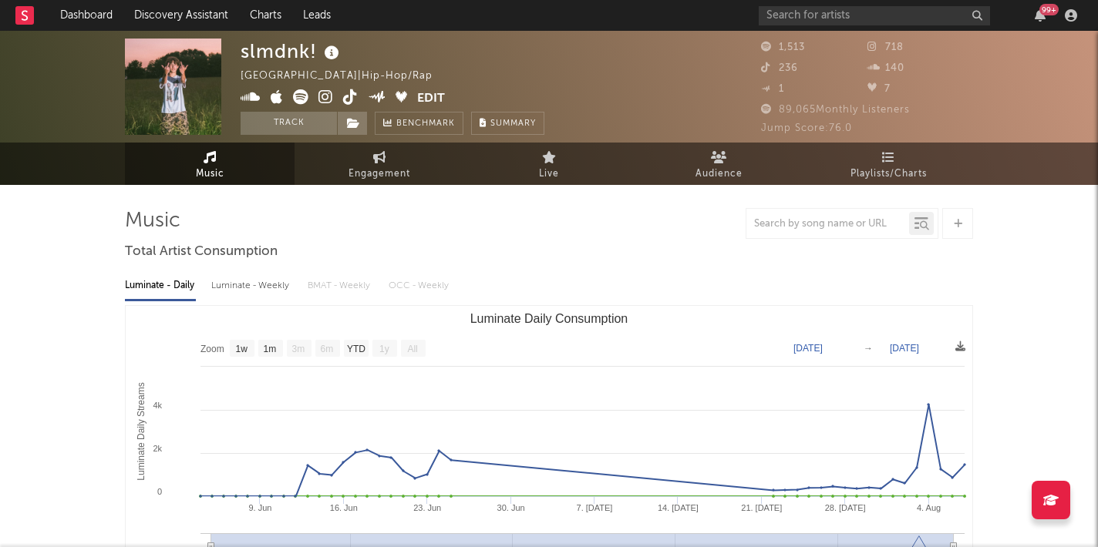
select select "1w"
click at [352, 101] on icon at bounding box center [350, 96] width 15 height 15
select select "1w"
click at [326, 98] on icon at bounding box center [325, 96] width 15 height 15
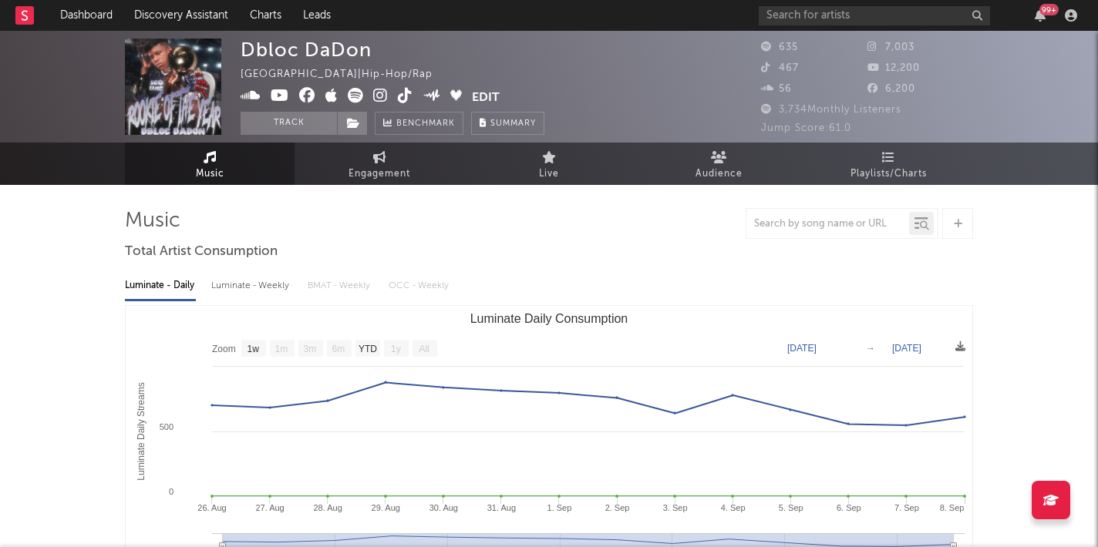
select select "1w"
click at [406, 94] on icon at bounding box center [405, 95] width 15 height 15
click at [374, 99] on icon at bounding box center [380, 95] width 15 height 15
